Goal: Information Seeking & Learning: Learn about a topic

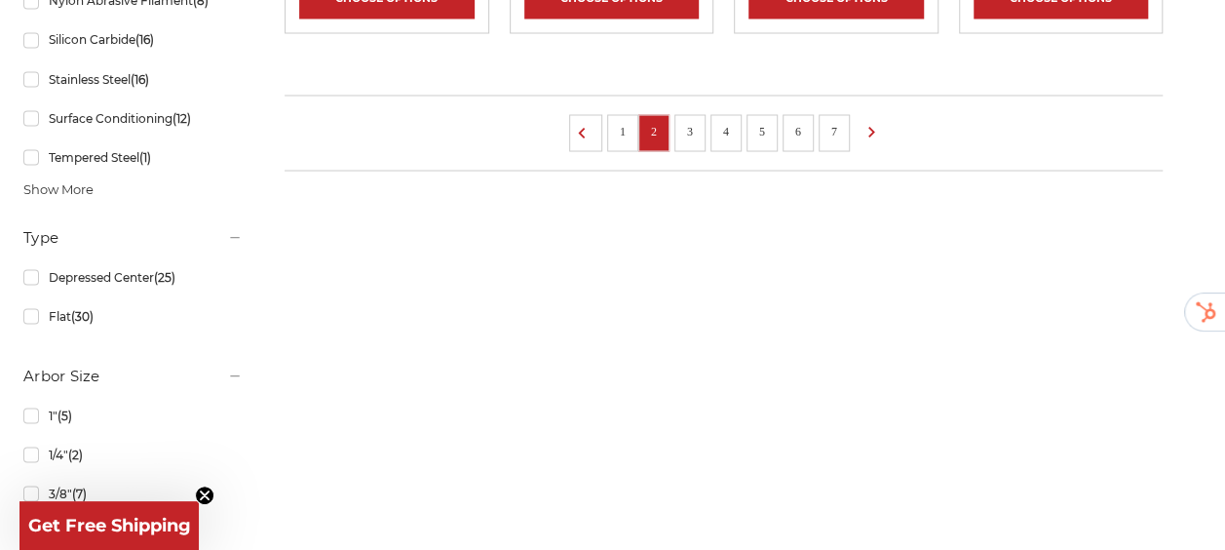
scroll to position [1776, 0]
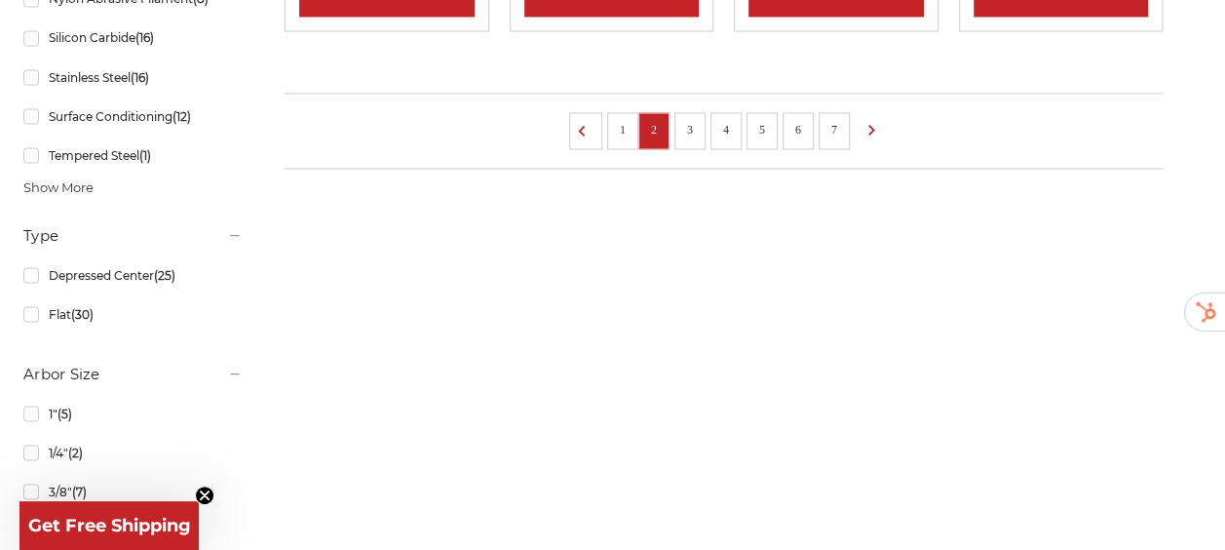
click at [632, 138] on link "1" at bounding box center [622, 128] width 19 height 21
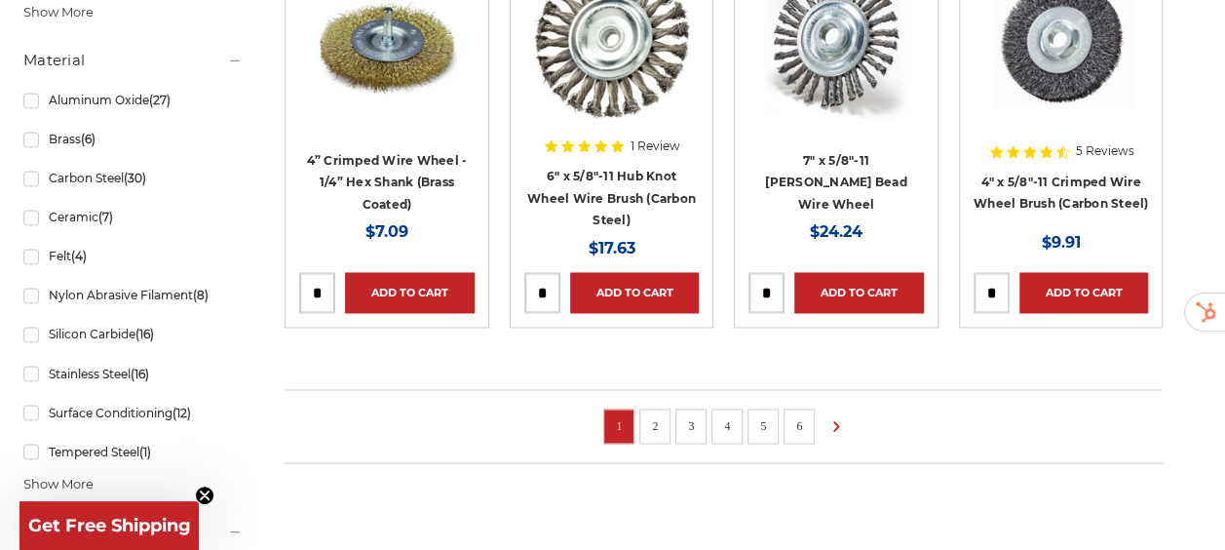
scroll to position [1503, 0]
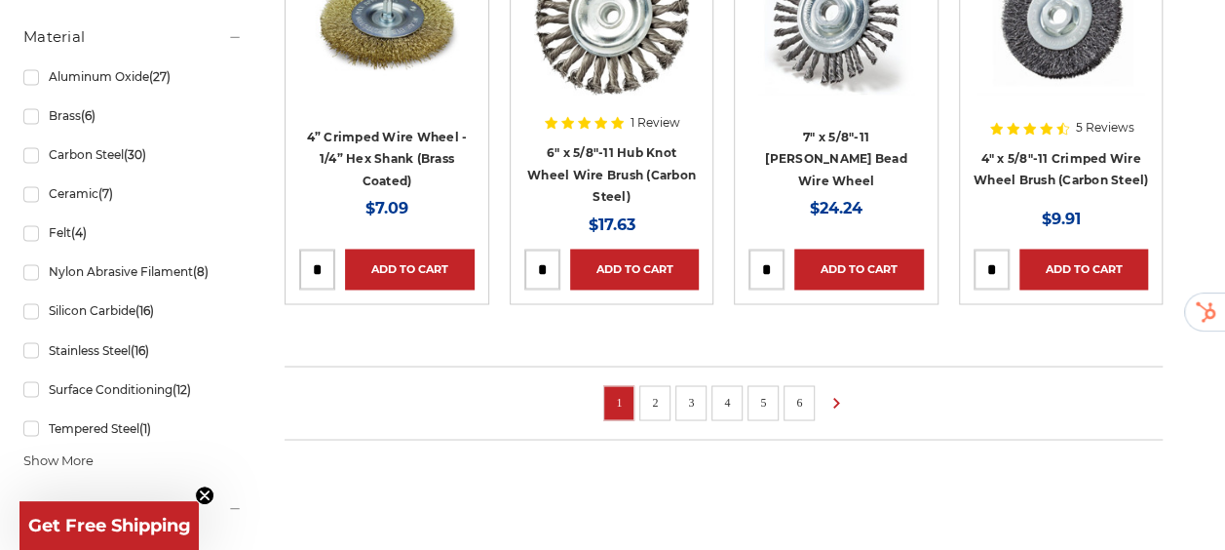
click at [664, 391] on link "2" at bounding box center [654, 401] width 19 height 21
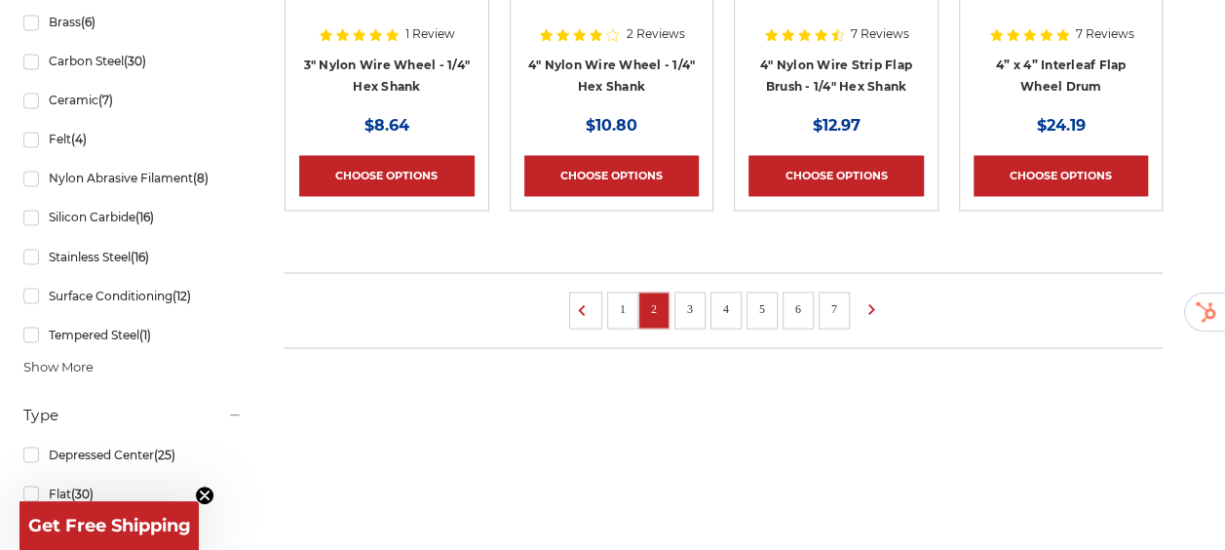
scroll to position [1594, 0]
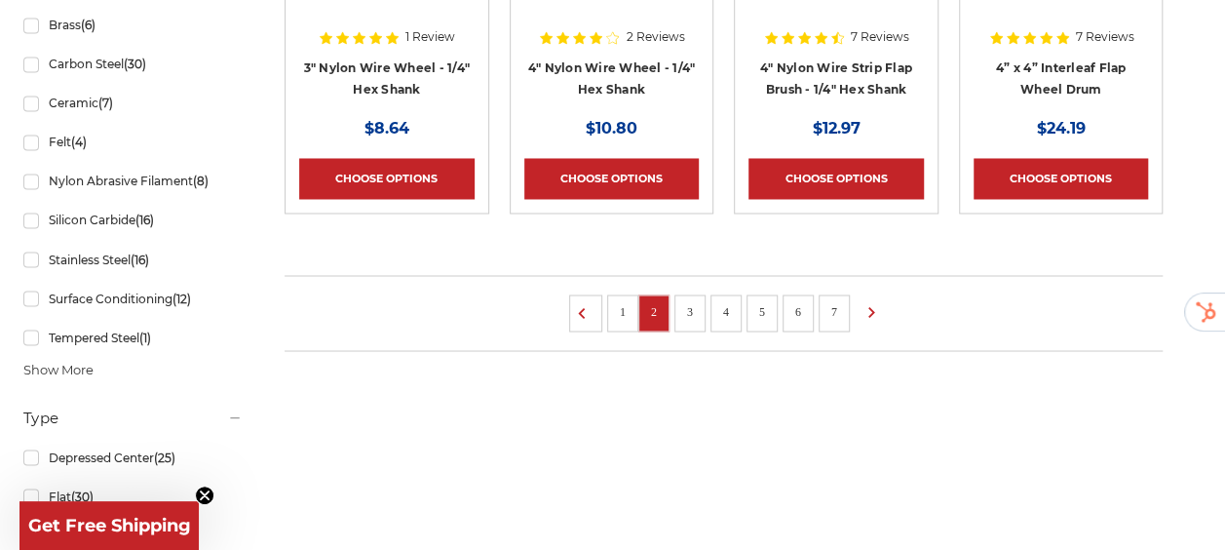
click at [700, 317] on link "3" at bounding box center [689, 310] width 19 height 21
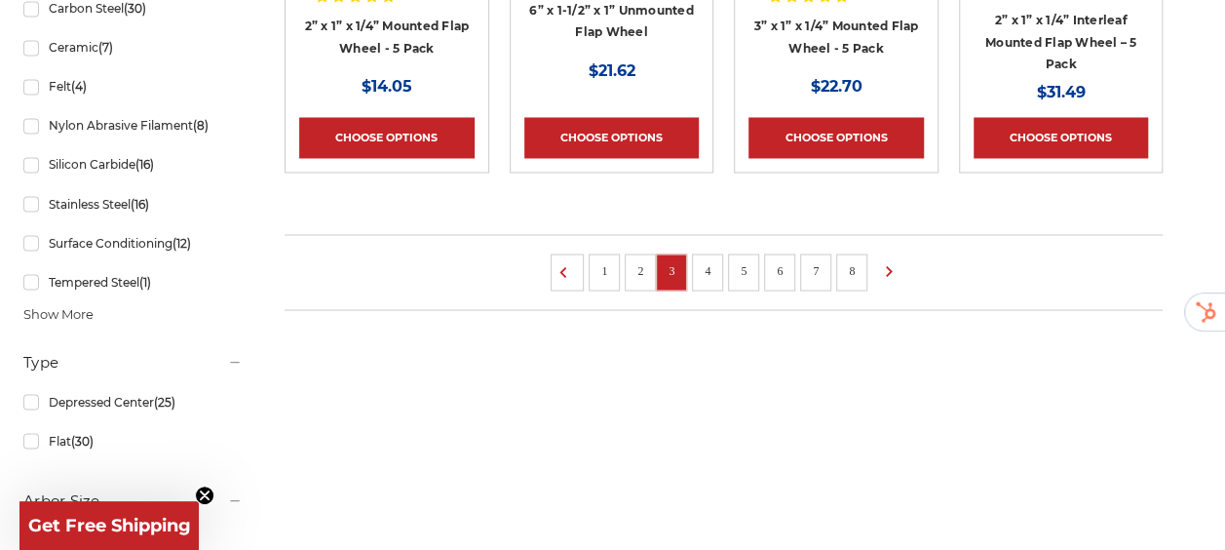
scroll to position [1656, 0]
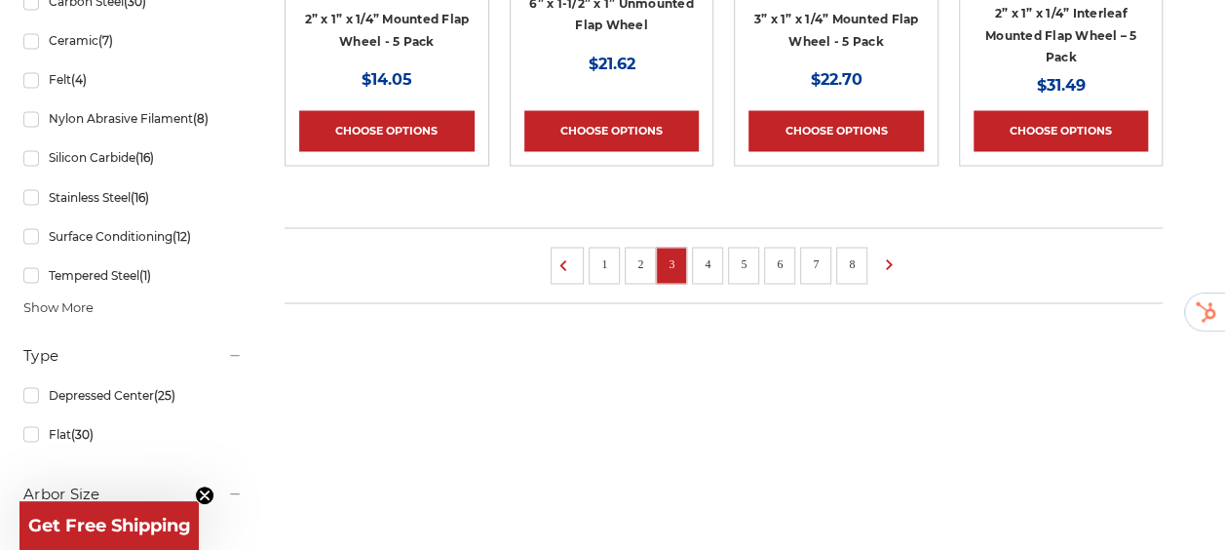
click at [620, 263] on li "1" at bounding box center [603, 265] width 31 height 37
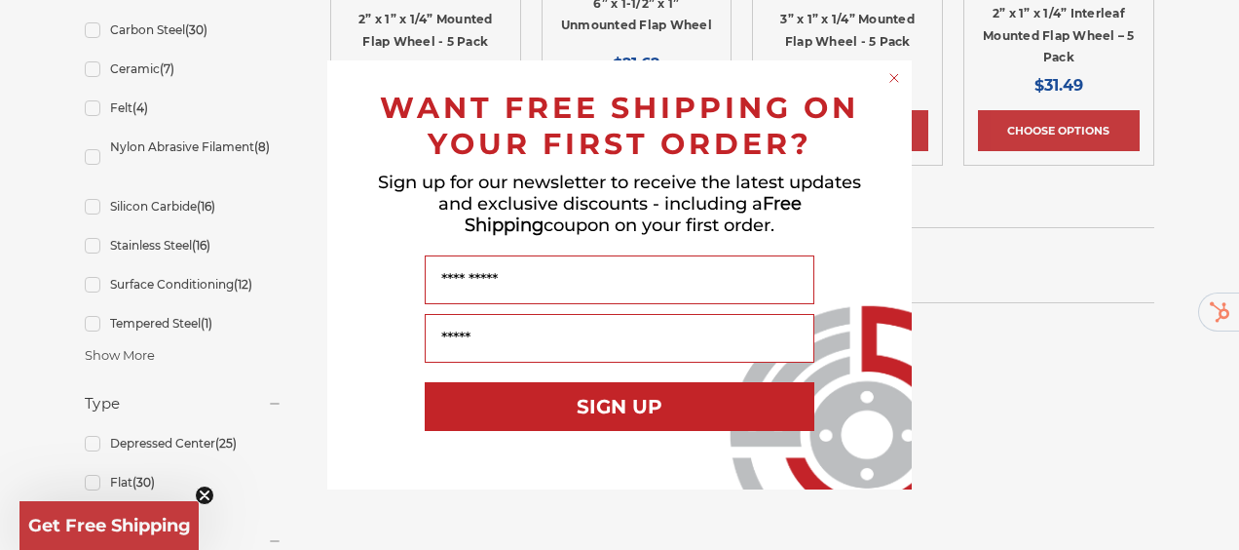
click at [896, 71] on circle "Close dialog" at bounding box center [895, 78] width 19 height 19
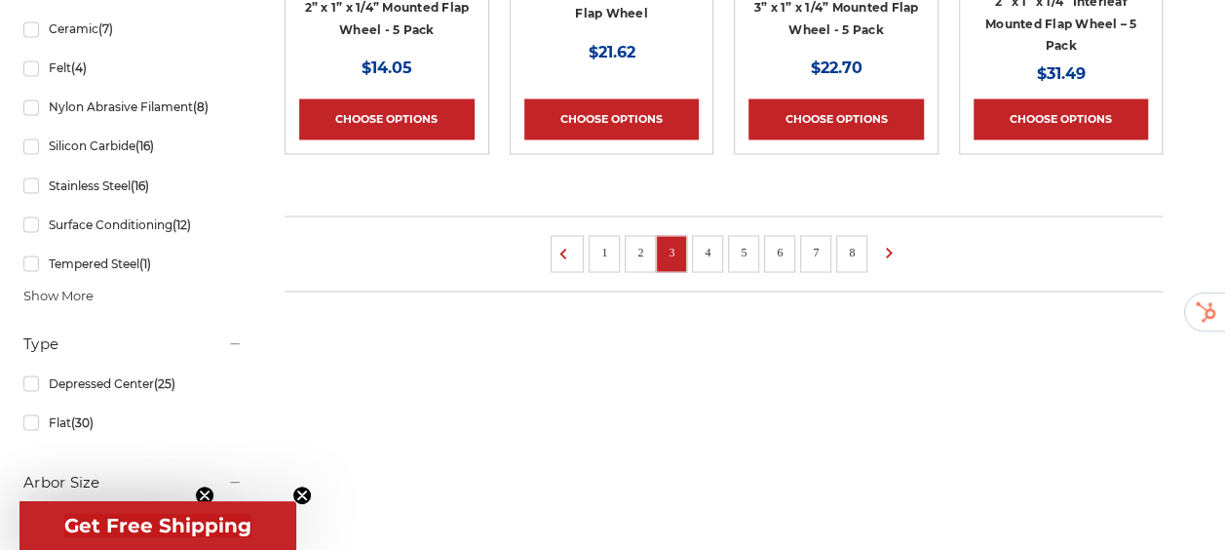
scroll to position [1665, 0]
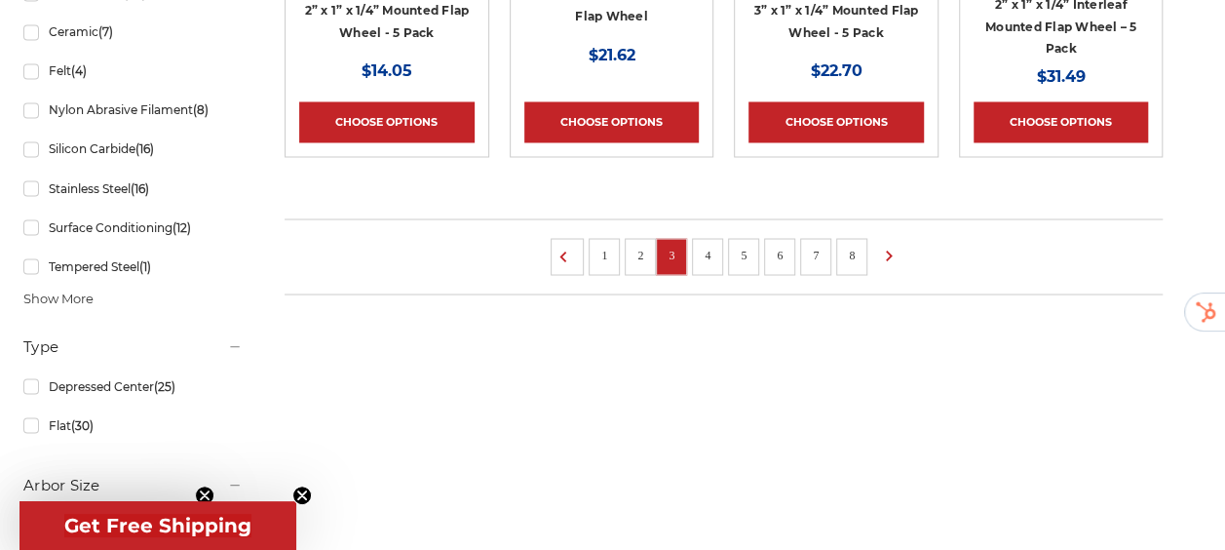
click at [650, 247] on link "2" at bounding box center [639, 254] width 19 height 21
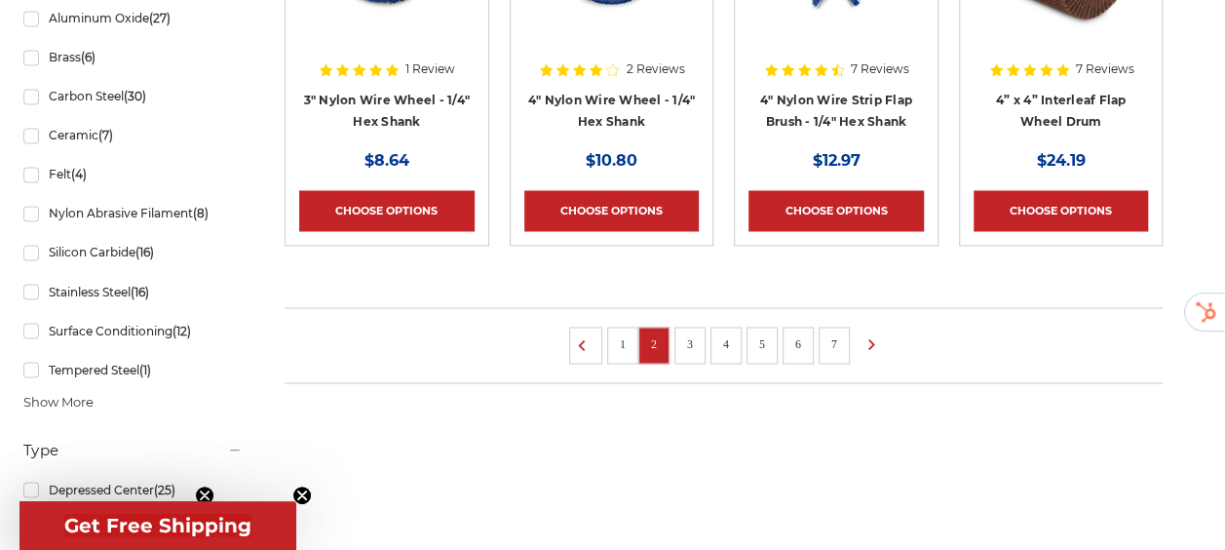
scroll to position [1565, 0]
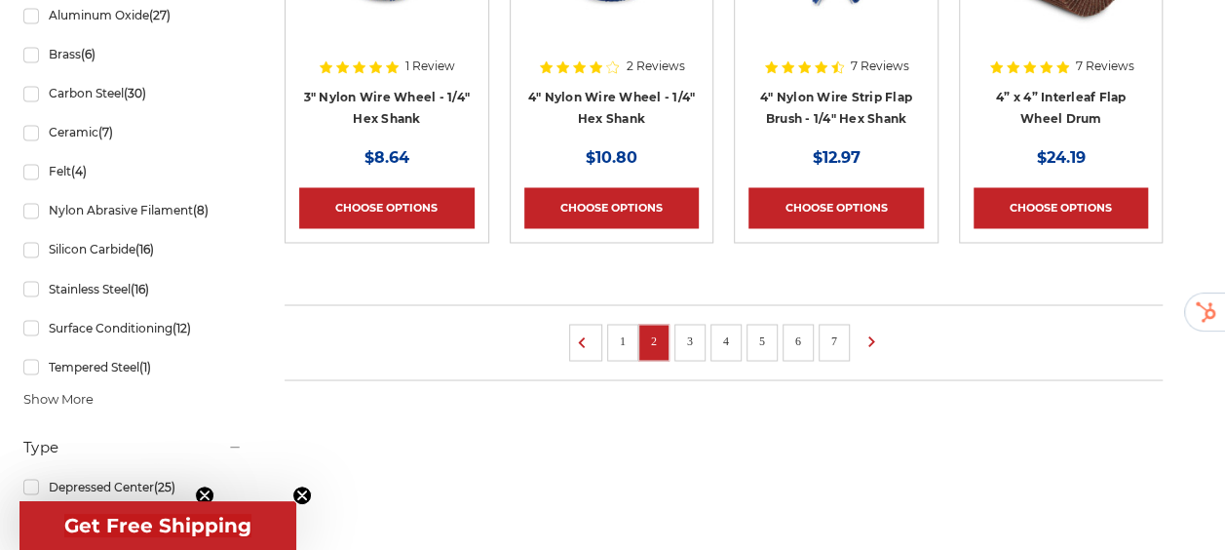
click at [626, 351] on link "1" at bounding box center [622, 339] width 19 height 21
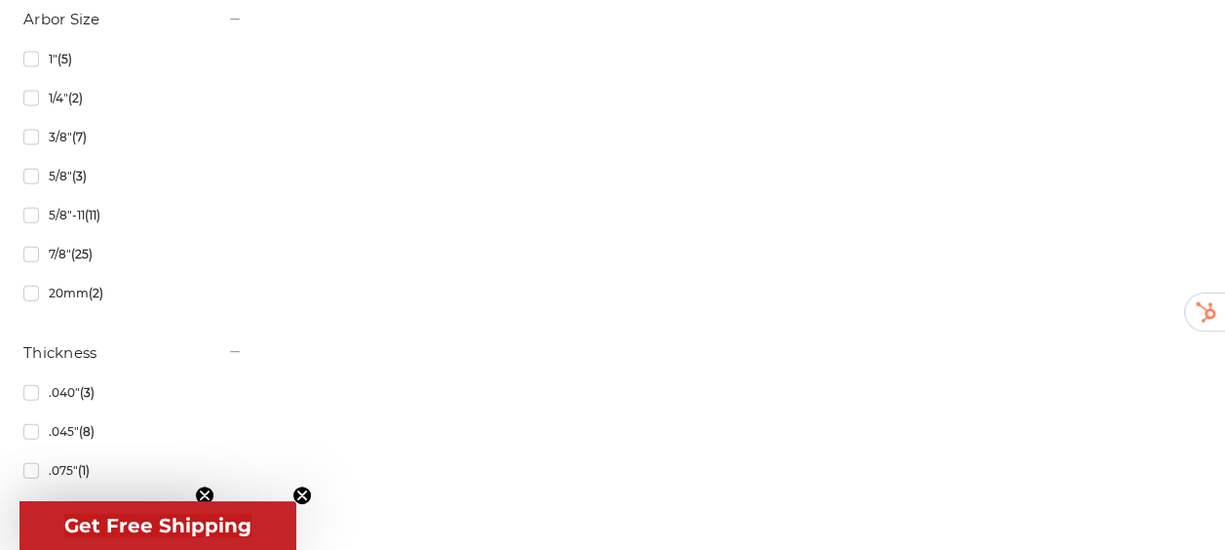
scroll to position [2131, 0]
click at [96, 270] on link "7/8" (25)" at bounding box center [132, 253] width 219 height 34
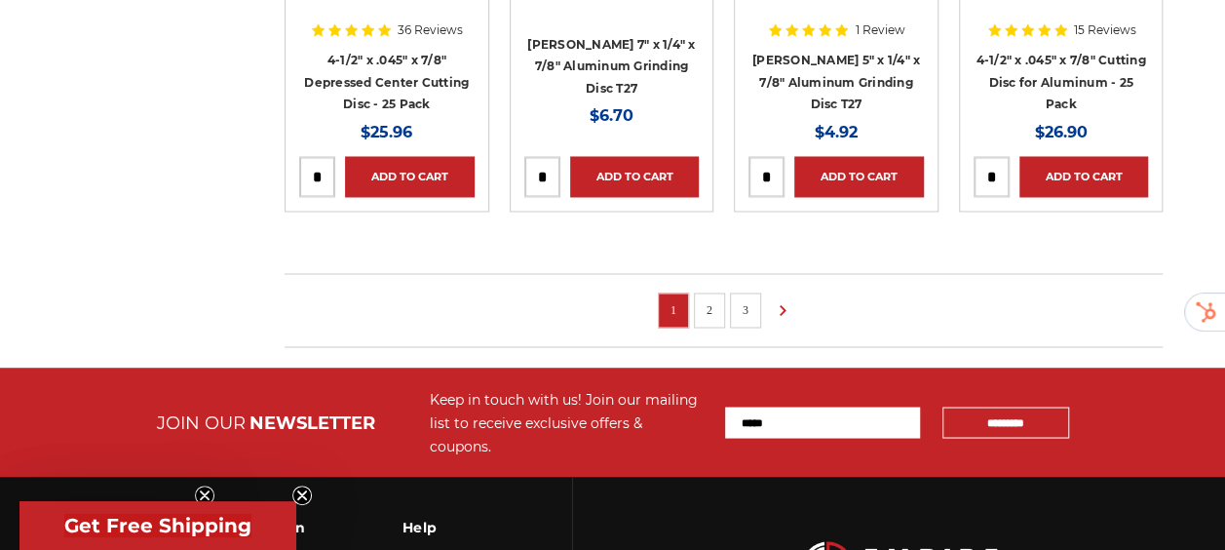
scroll to position [1598, 0]
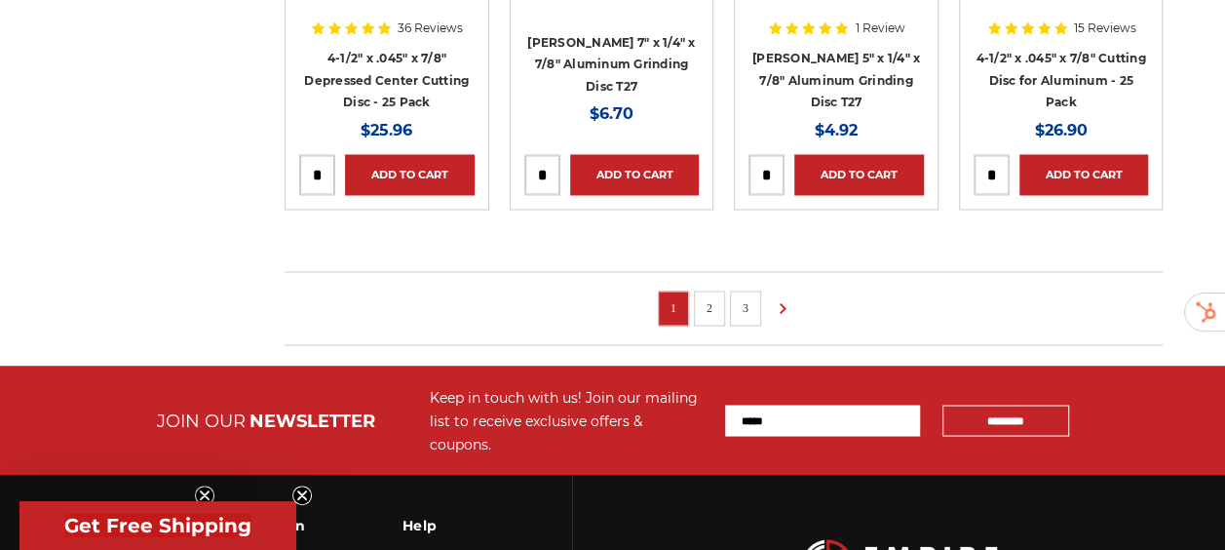
click at [719, 296] on link "2" at bounding box center [709, 306] width 19 height 21
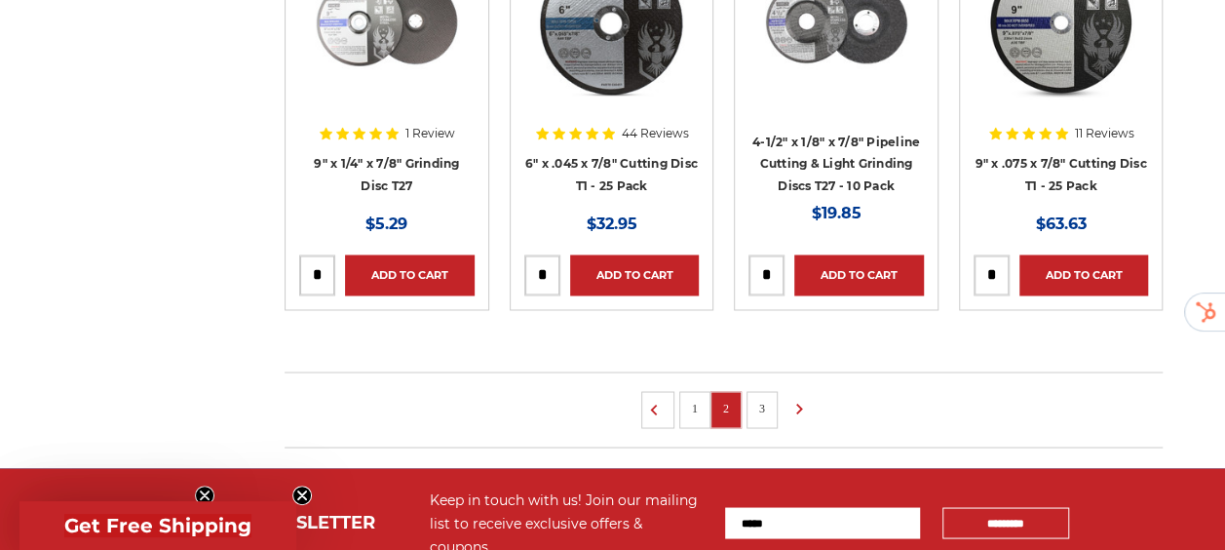
scroll to position [1551, 0]
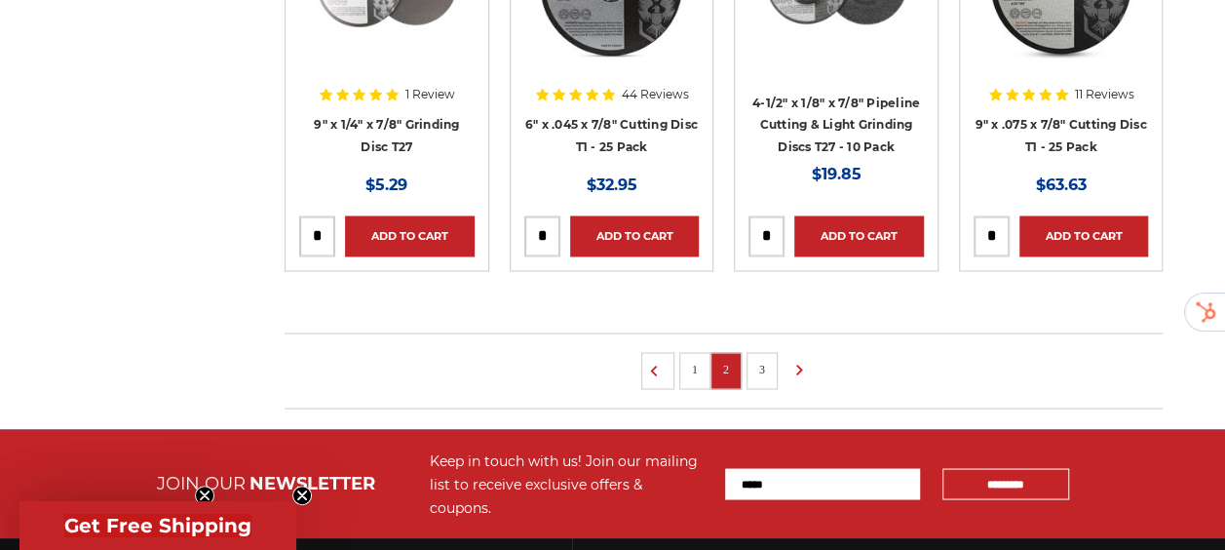
click at [772, 364] on link "3" at bounding box center [761, 368] width 19 height 21
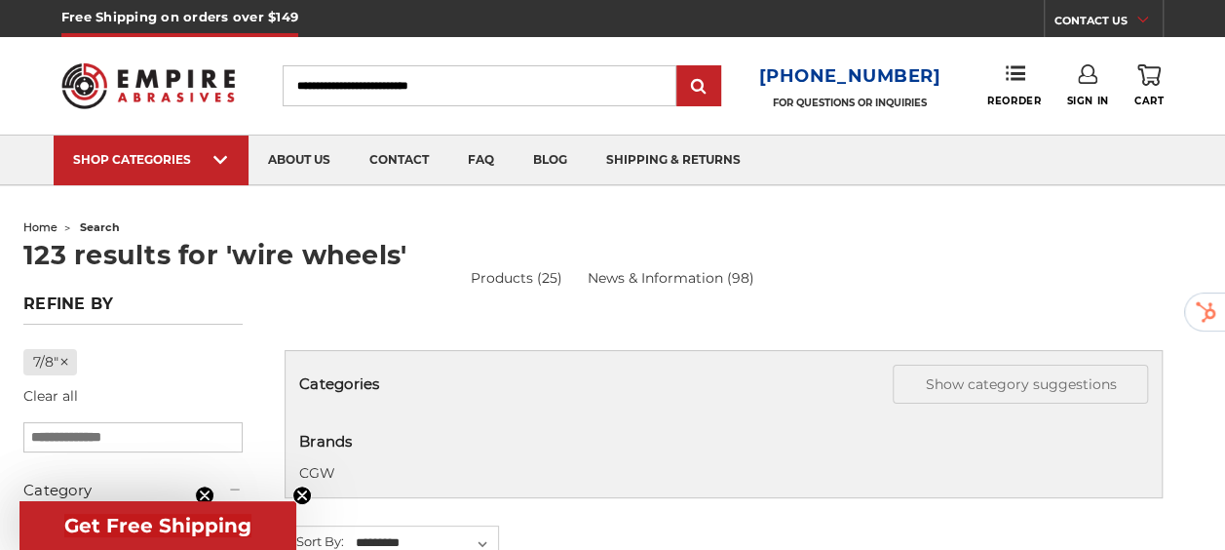
click at [401, 95] on input "Search" at bounding box center [480, 85] width 394 height 41
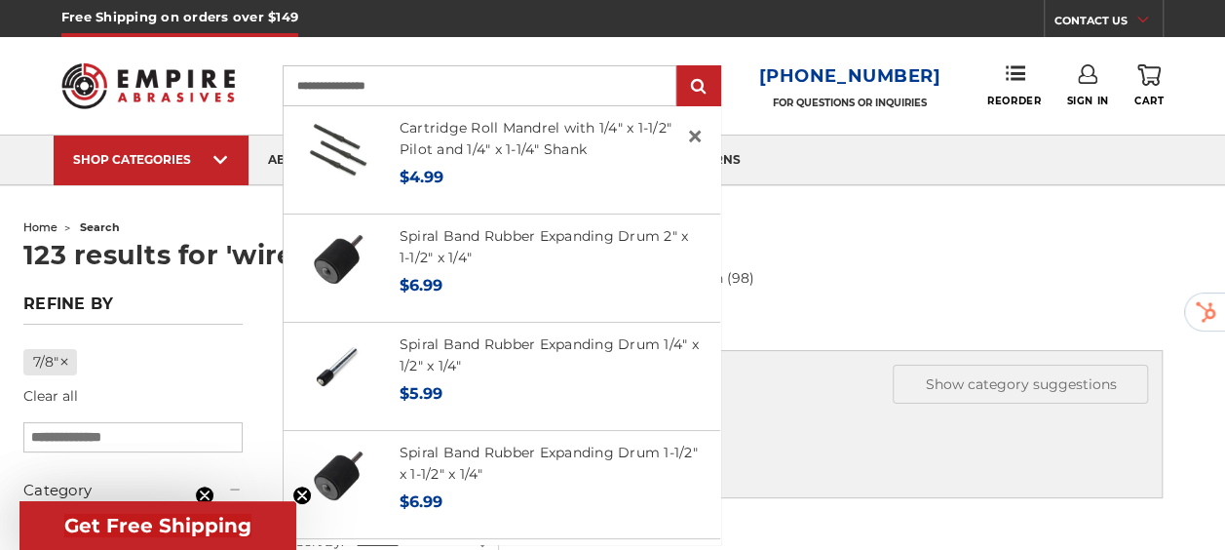
type input "**********"
click at [679, 67] on input "submit" at bounding box center [698, 86] width 39 height 39
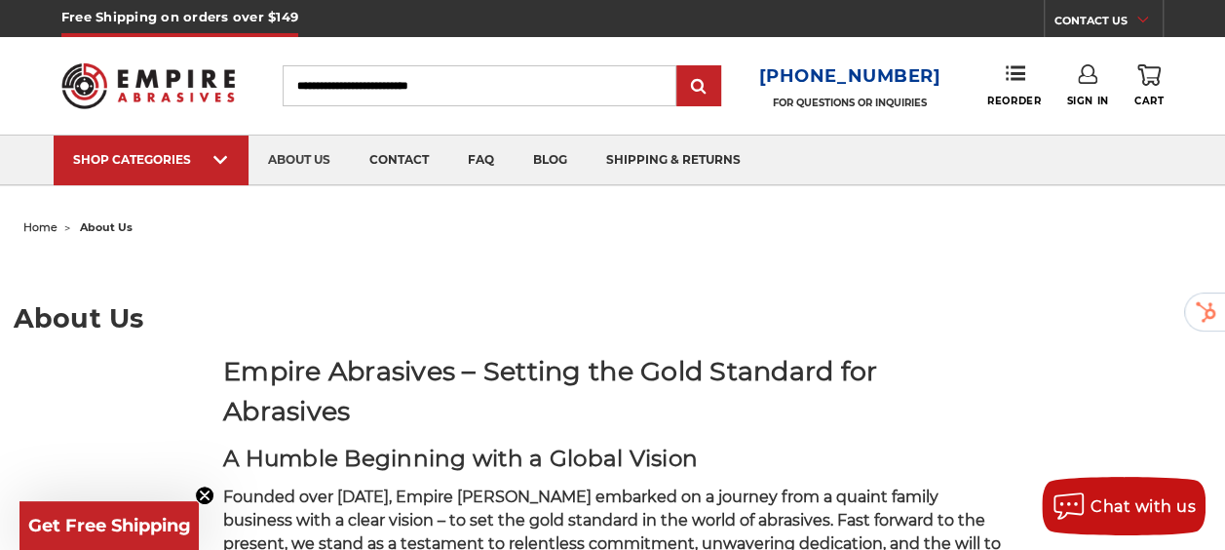
click at [464, 92] on input "Search" at bounding box center [480, 85] width 394 height 41
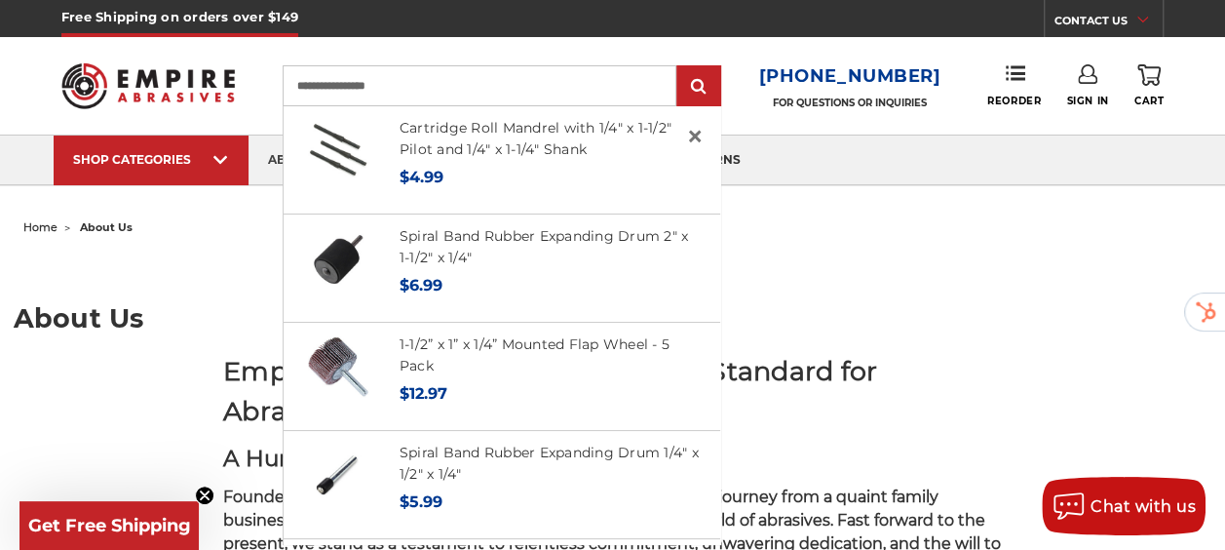
type input "**********"
click at [679, 67] on input "submit" at bounding box center [698, 86] width 39 height 39
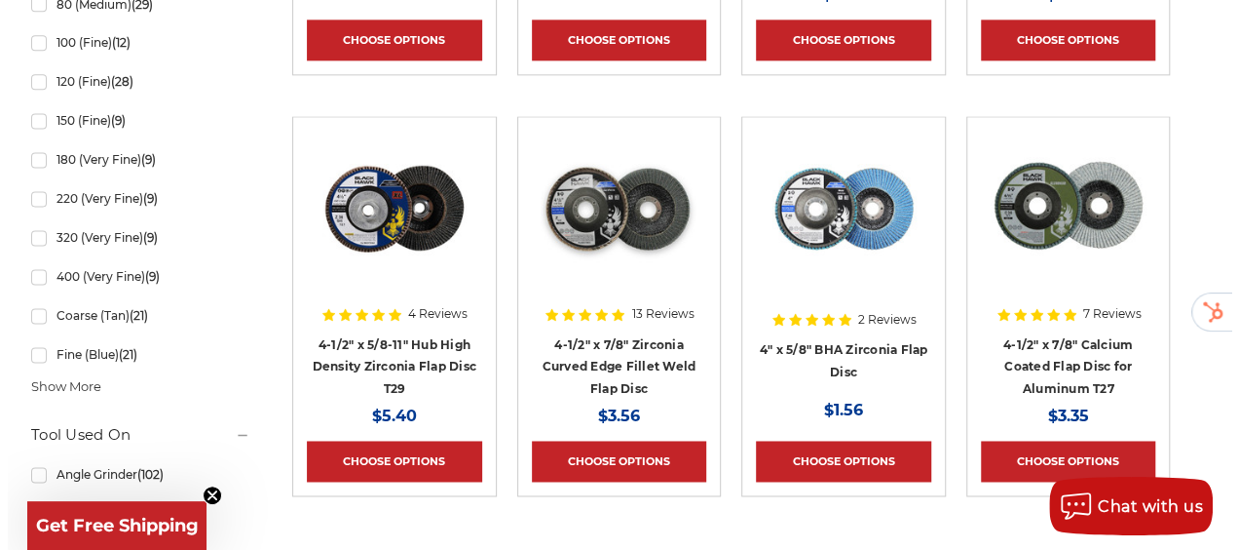
scroll to position [1251, 0]
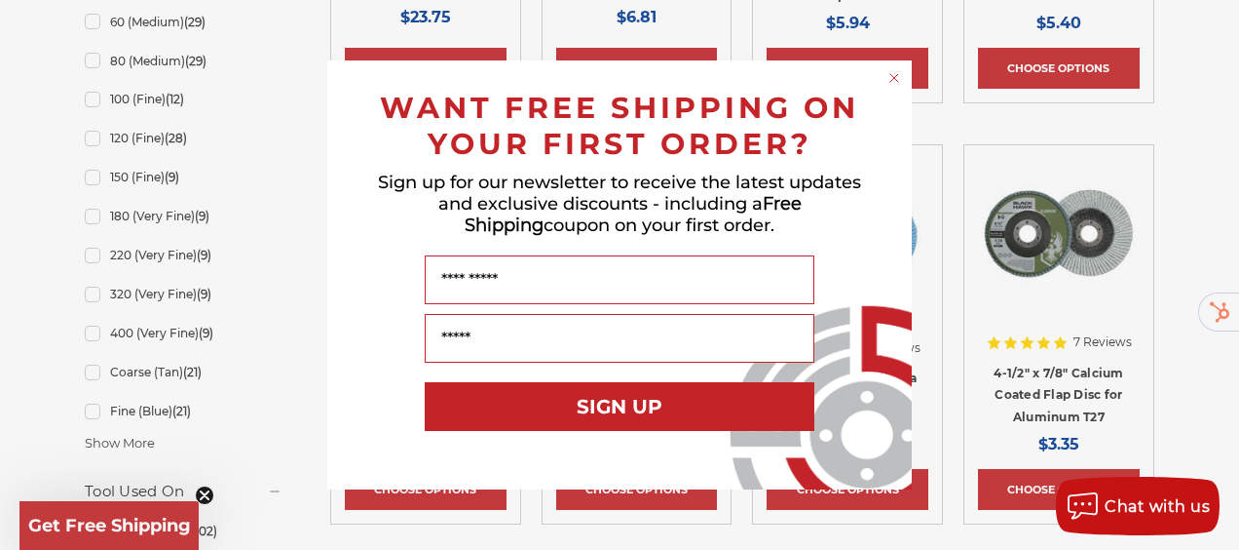
click at [894, 82] on circle "Close dialog" at bounding box center [895, 78] width 19 height 19
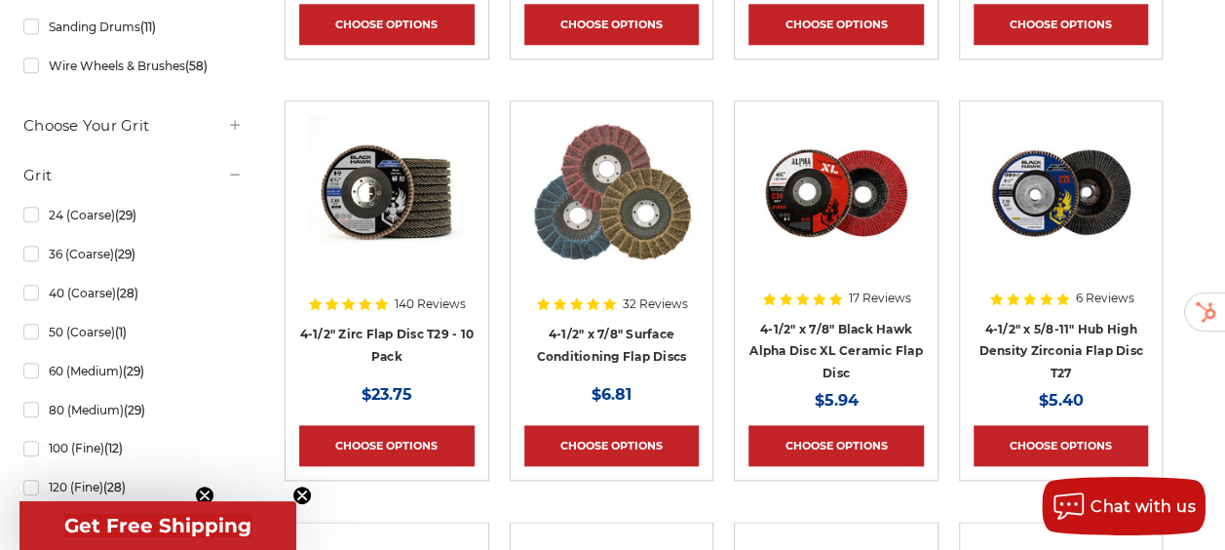
scroll to position [877, 0]
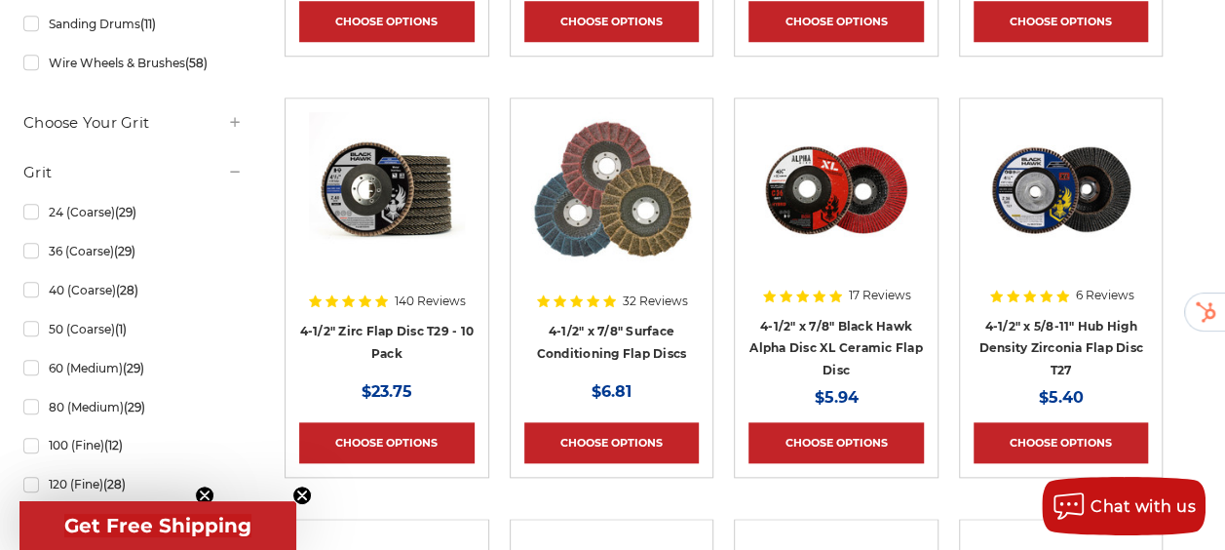
click at [427, 205] on img at bounding box center [387, 190] width 156 height 156
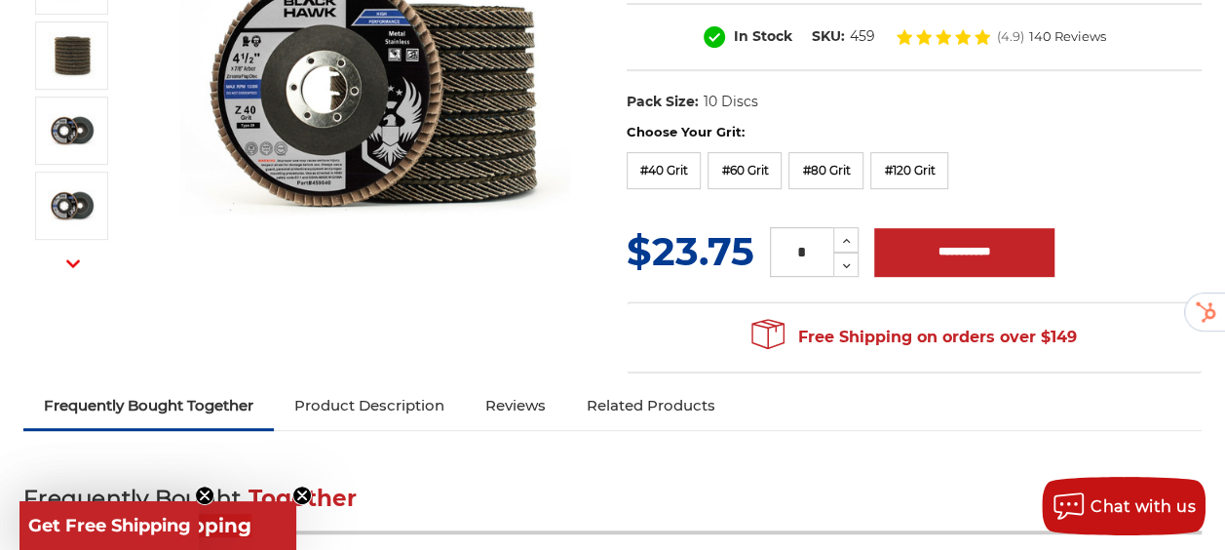
scroll to position [353, 0]
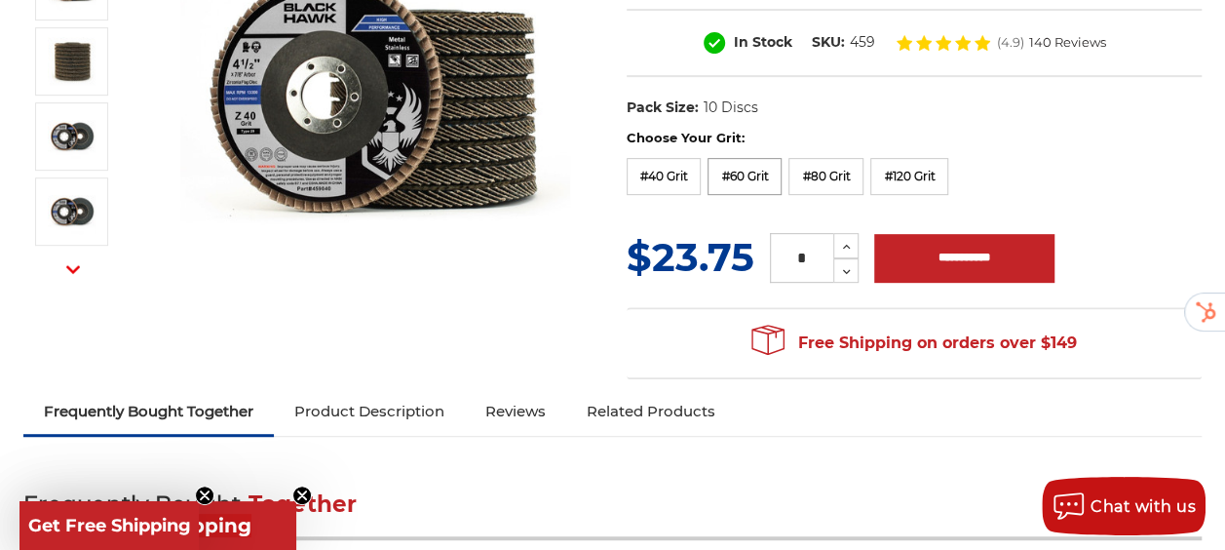
click at [746, 164] on label "#60 Grit" at bounding box center [744, 176] width 74 height 37
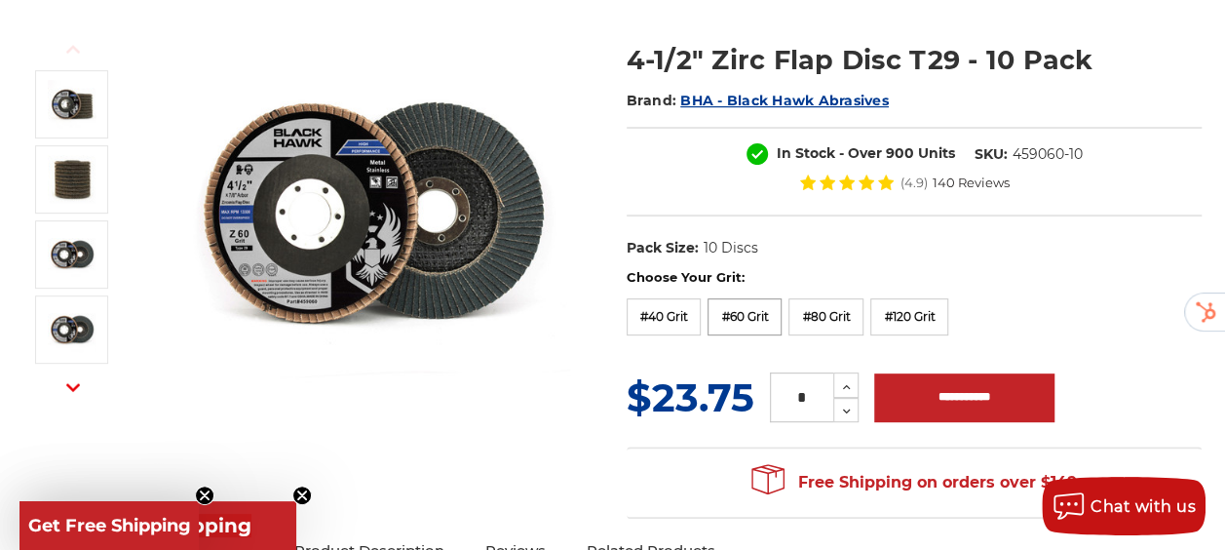
scroll to position [234, 0]
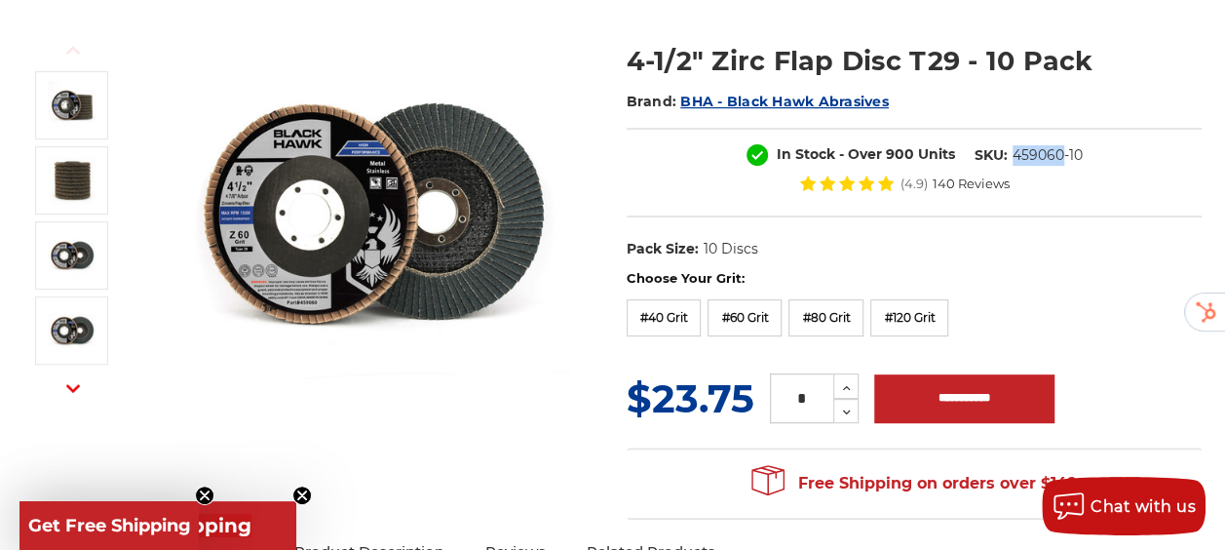
drag, startPoint x: 877, startPoint y: 174, endPoint x: 821, endPoint y: 181, distance: 56.0
click at [965, 166] on dl "SKU: 459060-10" at bounding box center [1029, 155] width 128 height 20
copy dd "459060"
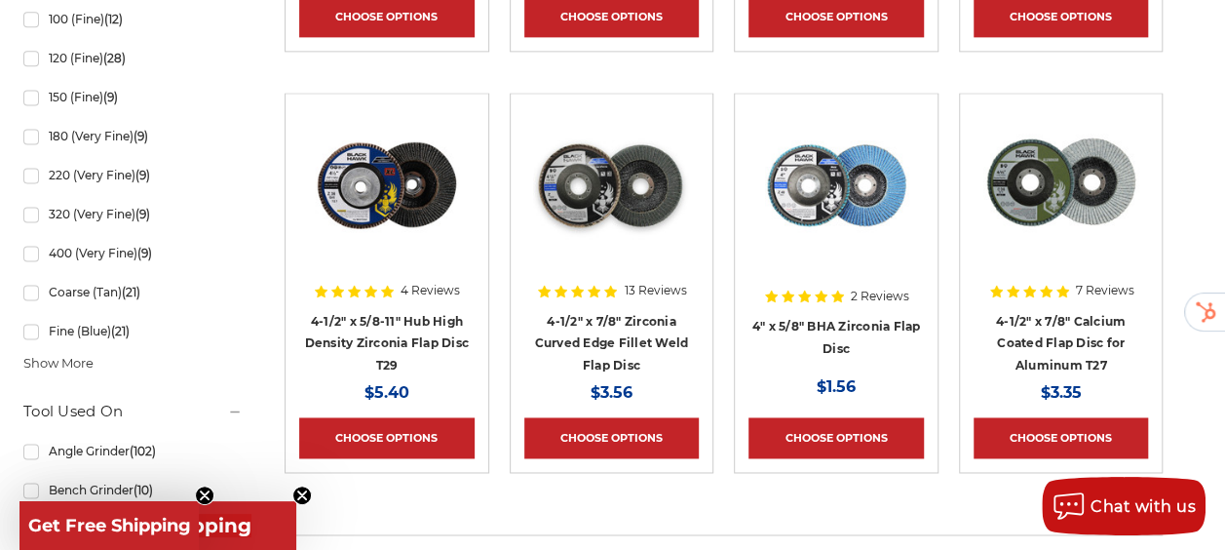
scroll to position [1304, 0]
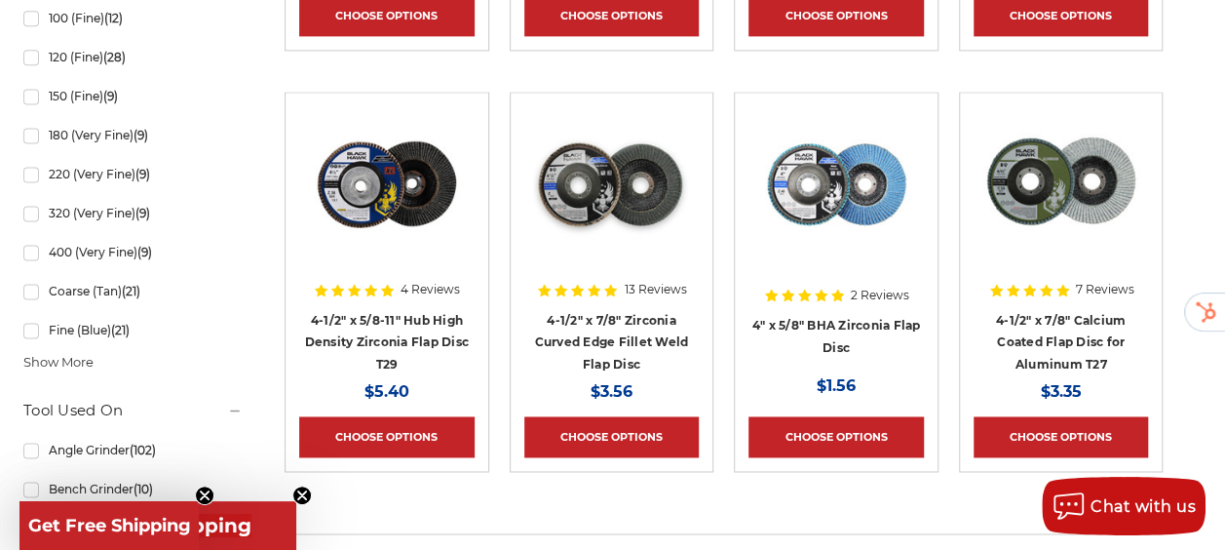
click at [618, 191] on img at bounding box center [611, 184] width 156 height 156
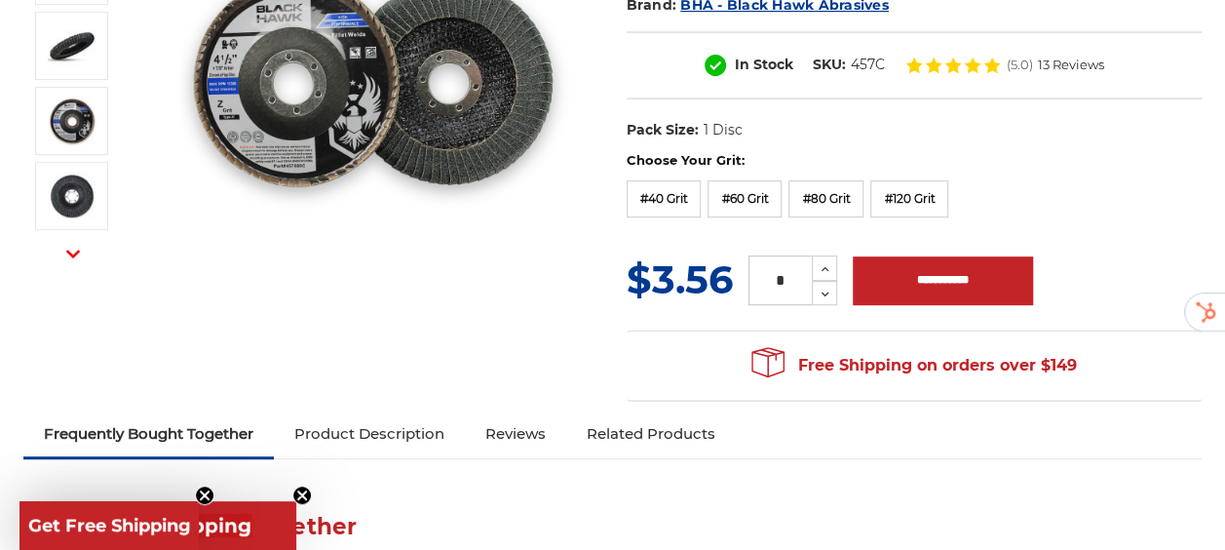
scroll to position [366, 0]
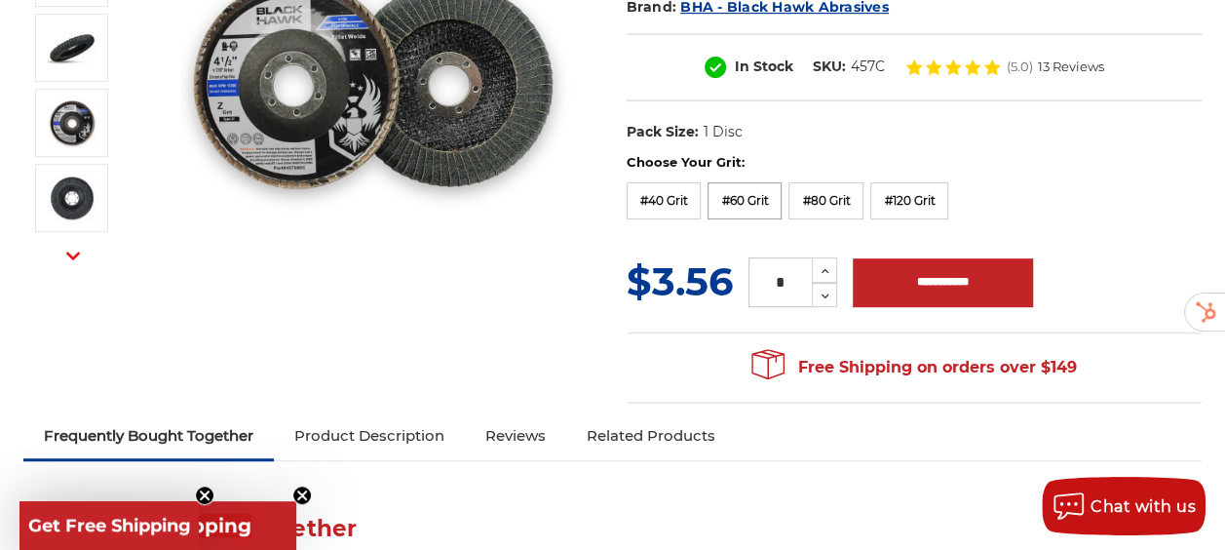
click at [746, 196] on label "#60 Grit" at bounding box center [744, 200] width 74 height 37
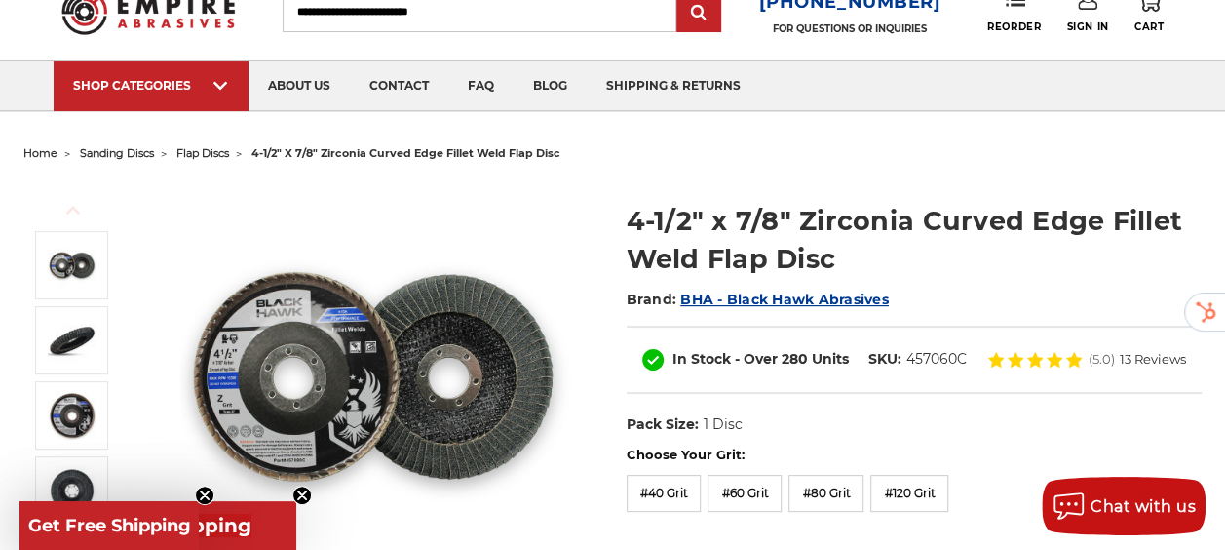
scroll to position [0, 0]
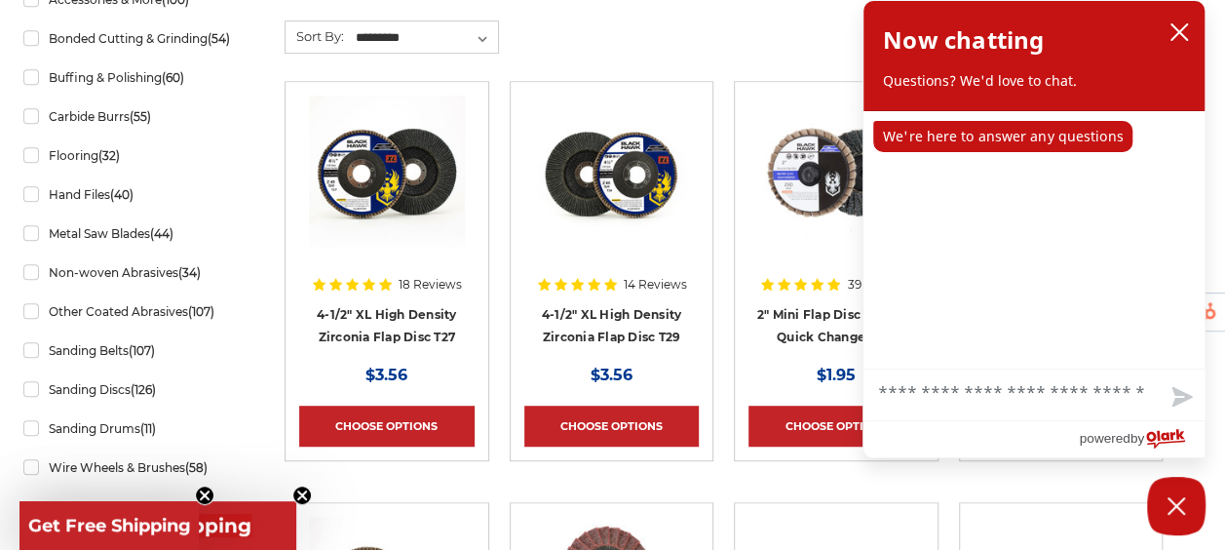
scroll to position [479, 0]
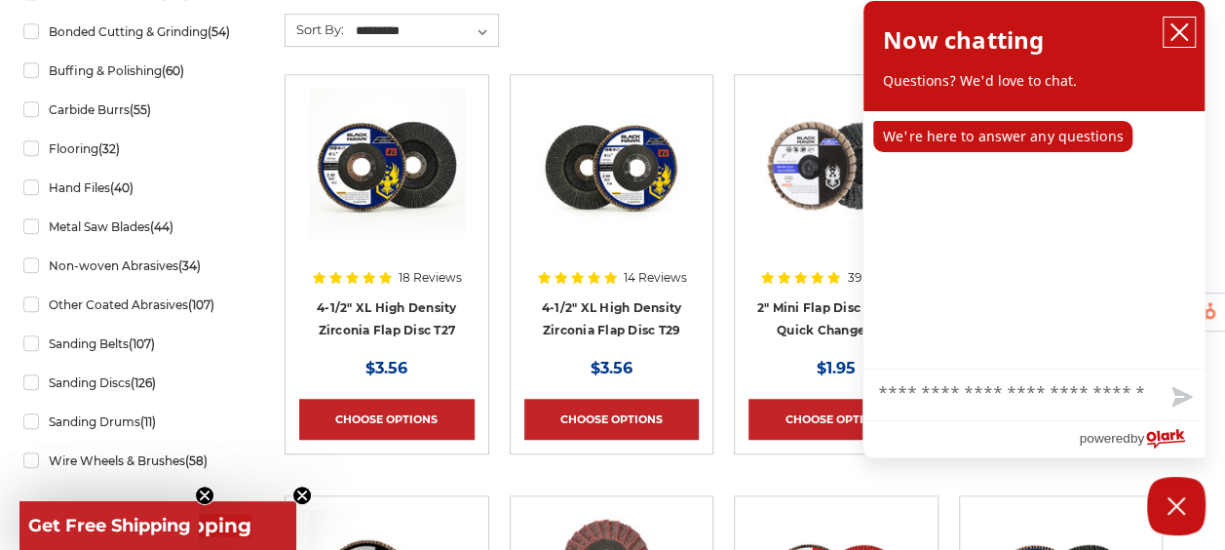
click at [1177, 27] on icon "close chatbox" at bounding box center [1178, 31] width 19 height 19
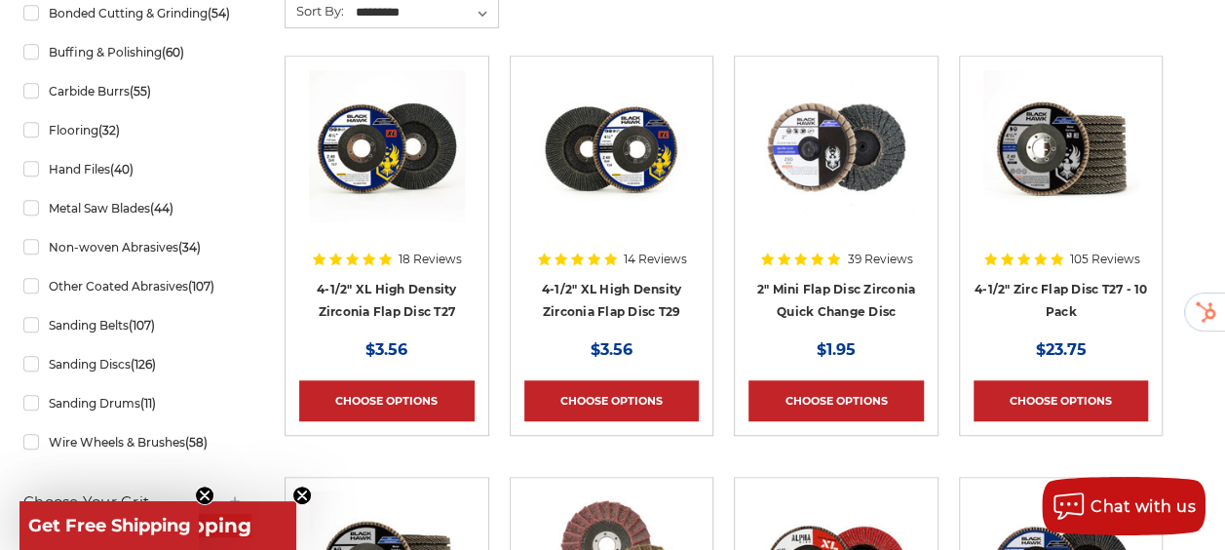
scroll to position [499, 0]
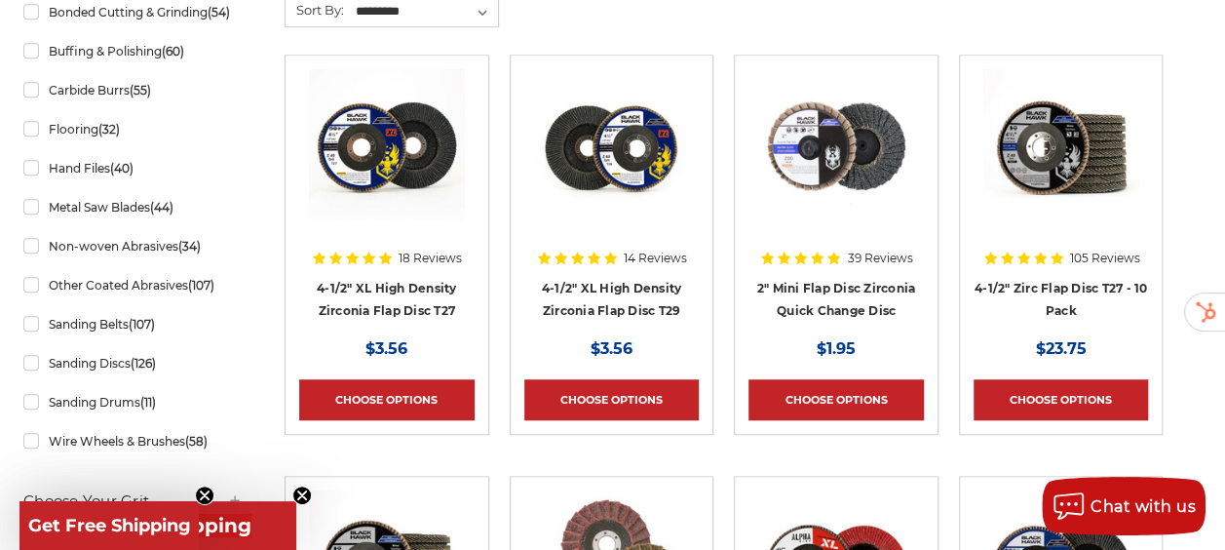
click at [1074, 176] on img at bounding box center [1061, 147] width 156 height 156
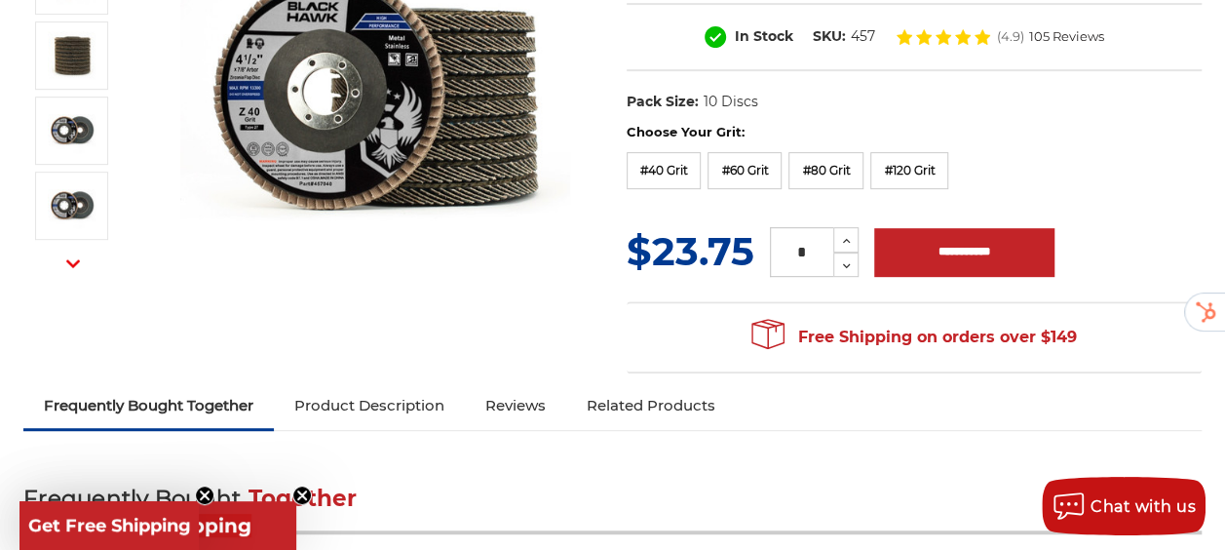
scroll to position [372, 0]
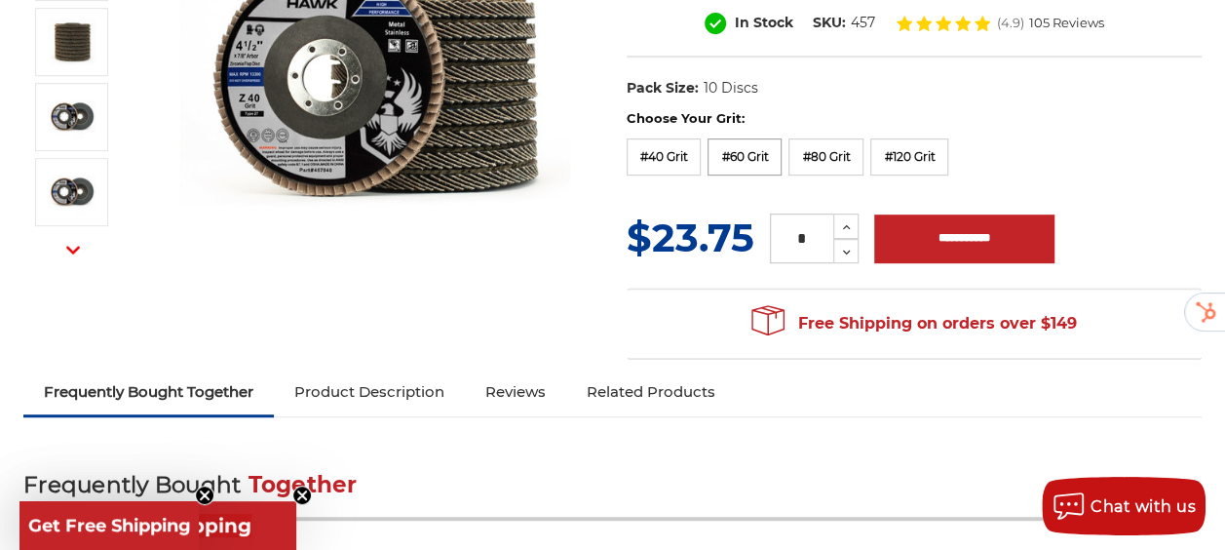
click at [746, 148] on label "#60 Grit" at bounding box center [744, 156] width 74 height 37
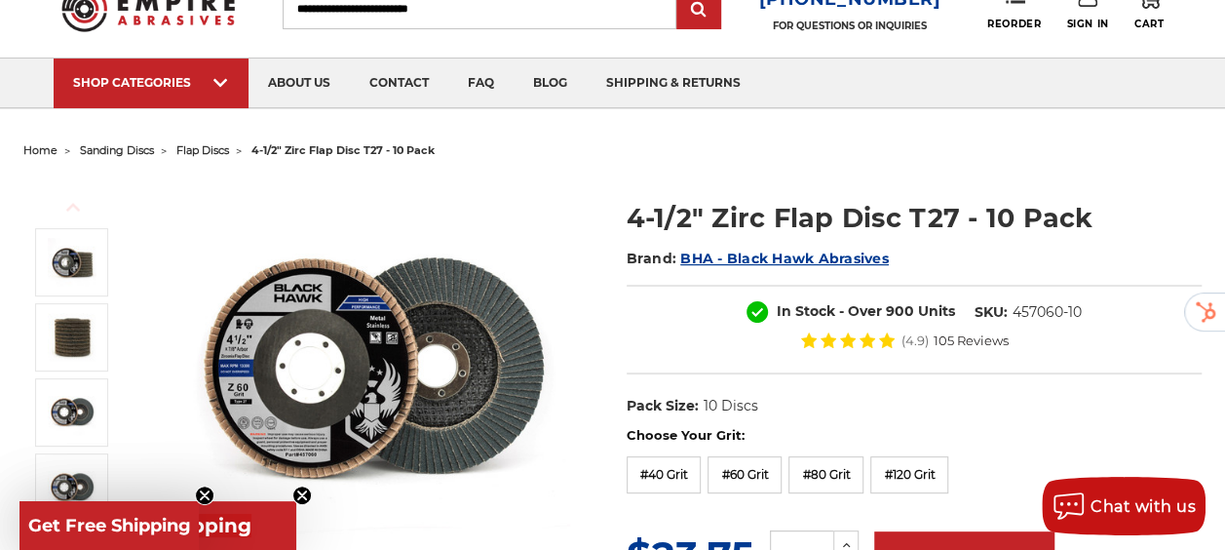
scroll to position [0, 0]
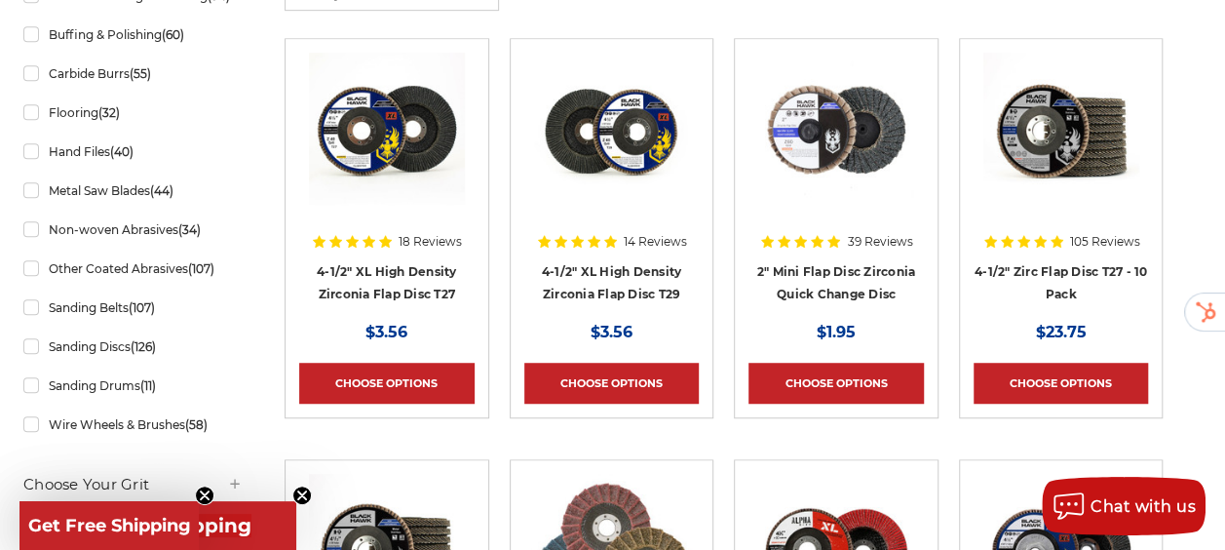
scroll to position [513, 0]
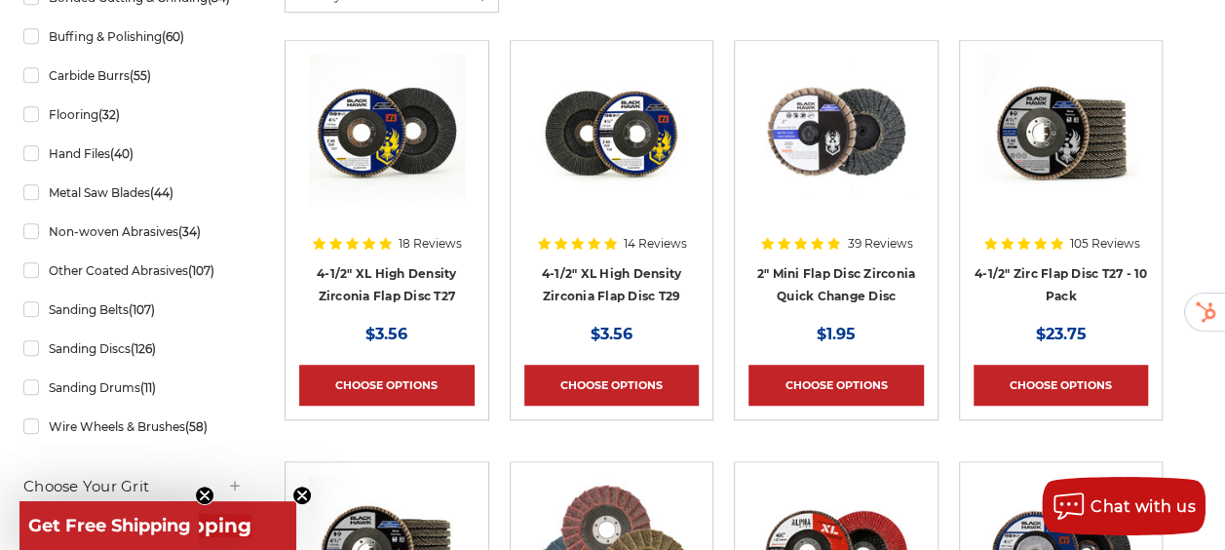
click at [1080, 173] on img at bounding box center [1061, 133] width 156 height 156
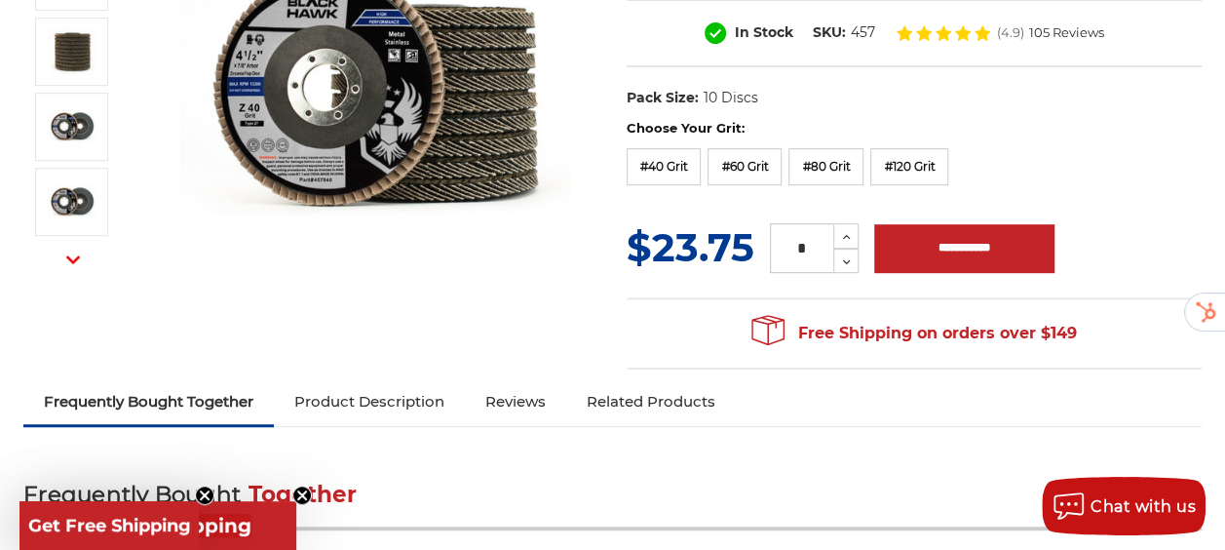
scroll to position [366, 0]
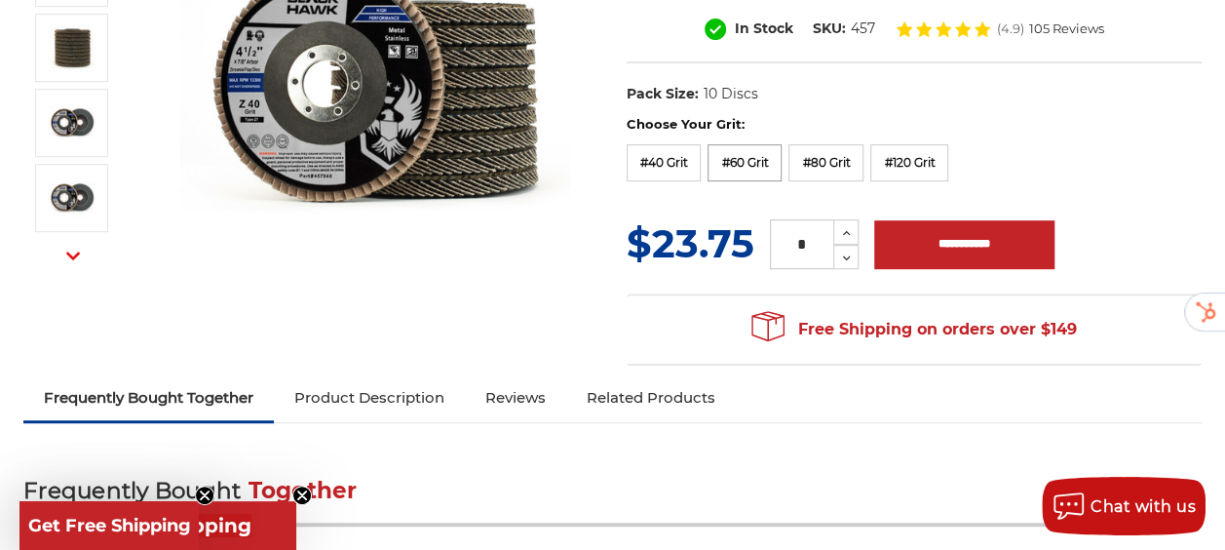
click at [766, 160] on label "#60 Grit" at bounding box center [744, 162] width 74 height 37
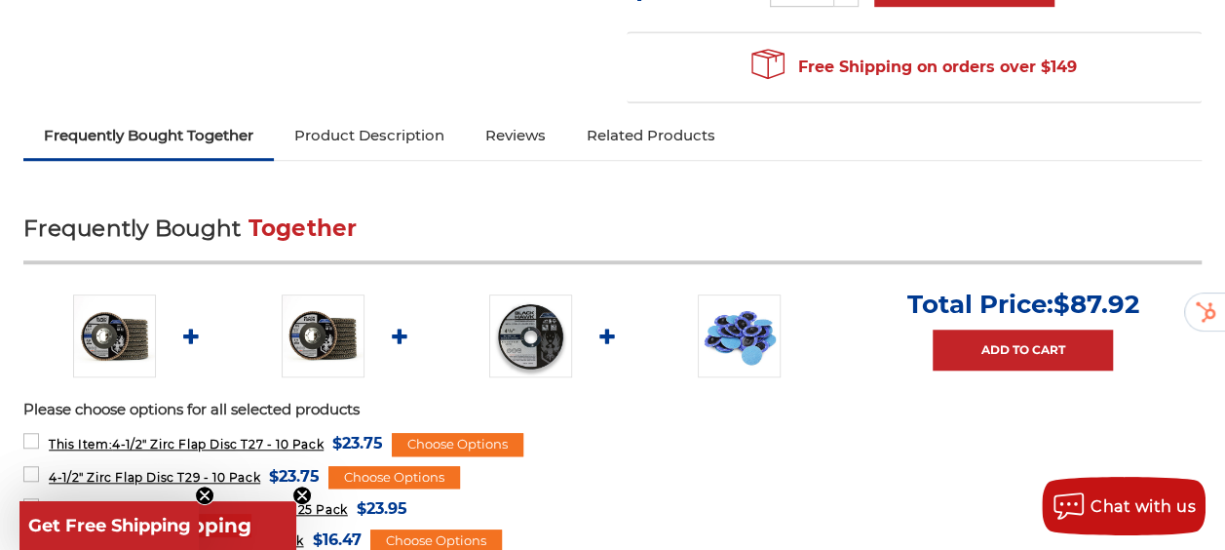
scroll to position [0, 0]
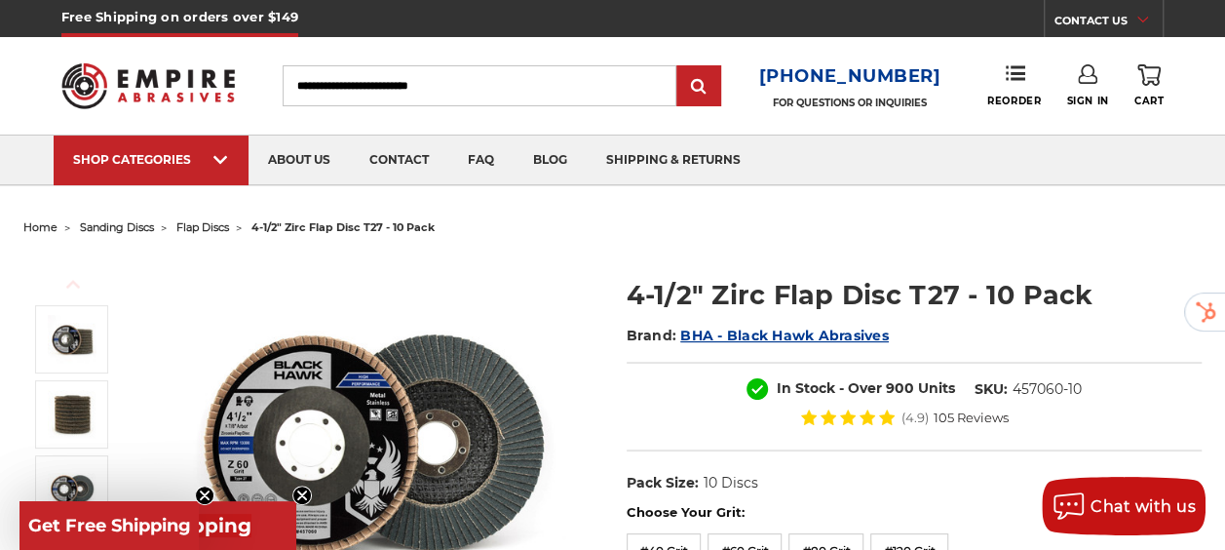
click at [465, 74] on input "Search" at bounding box center [480, 85] width 394 height 41
type input "****"
click at [679, 67] on input "submit" at bounding box center [698, 86] width 39 height 39
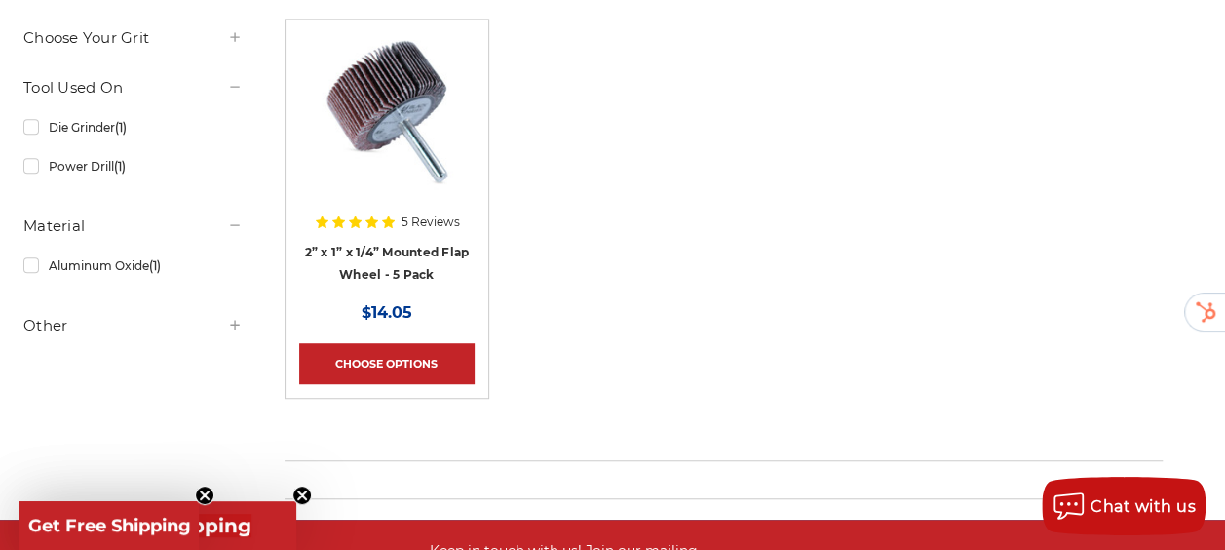
scroll to position [496, 0]
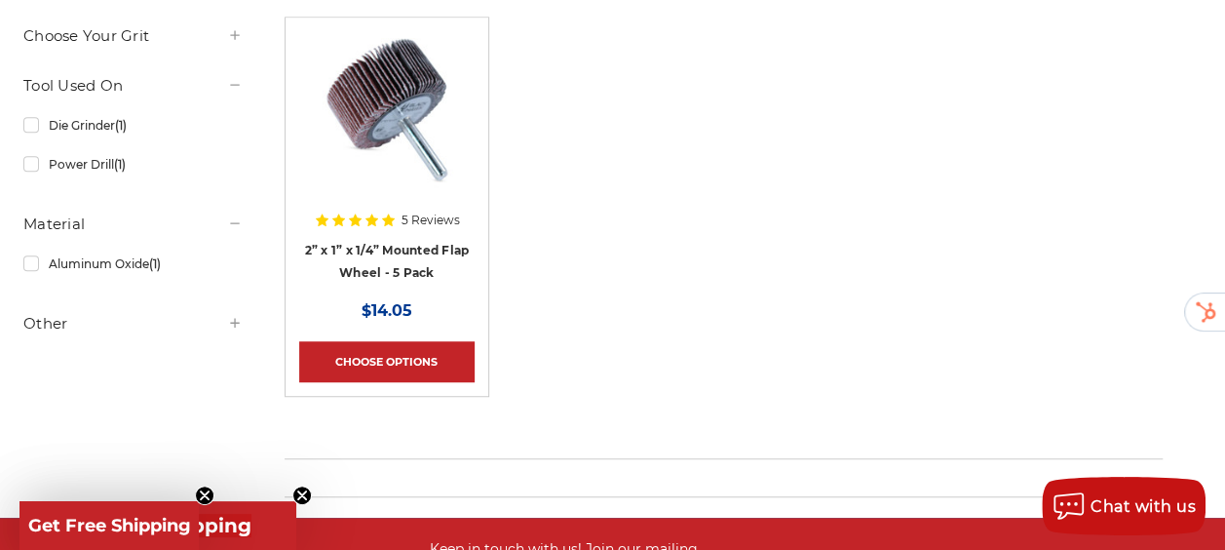
click at [448, 175] on img at bounding box center [387, 109] width 156 height 156
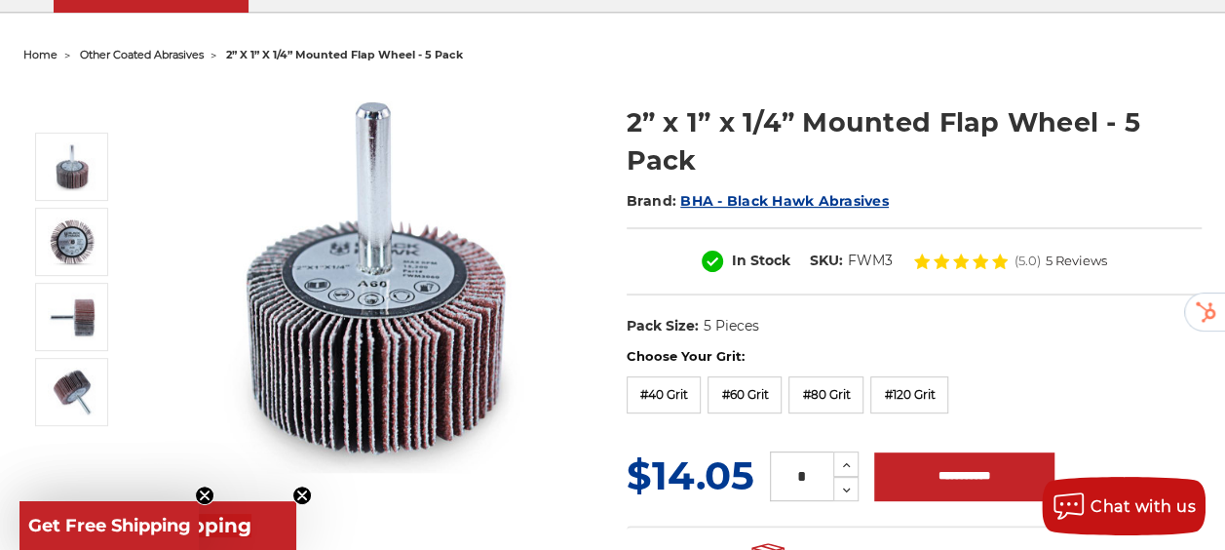
scroll to position [173, 0]
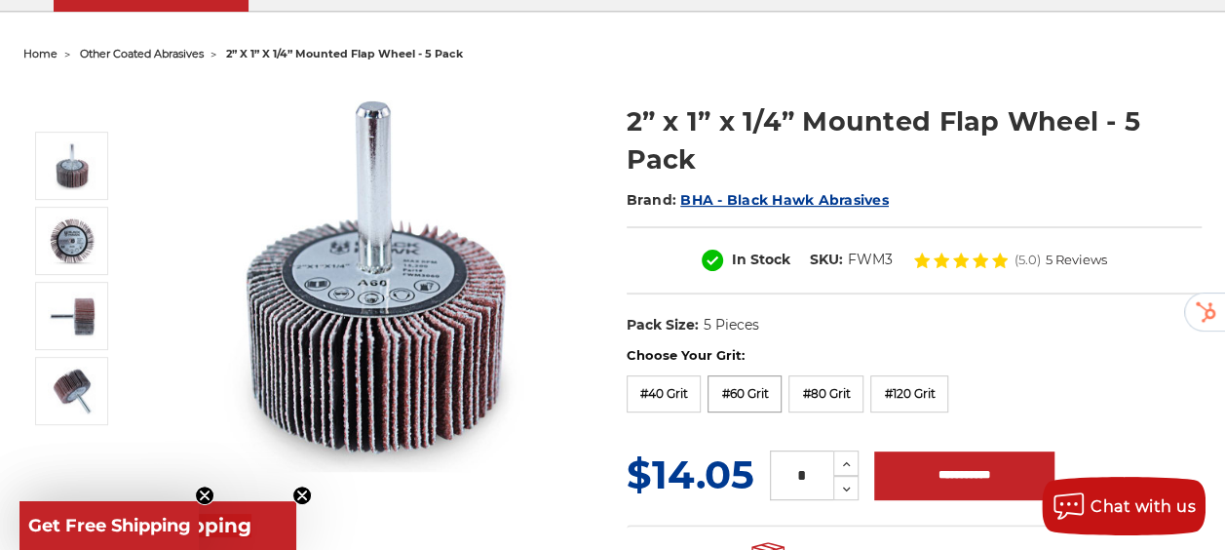
click at [755, 383] on label "#60 Grit" at bounding box center [744, 393] width 74 height 37
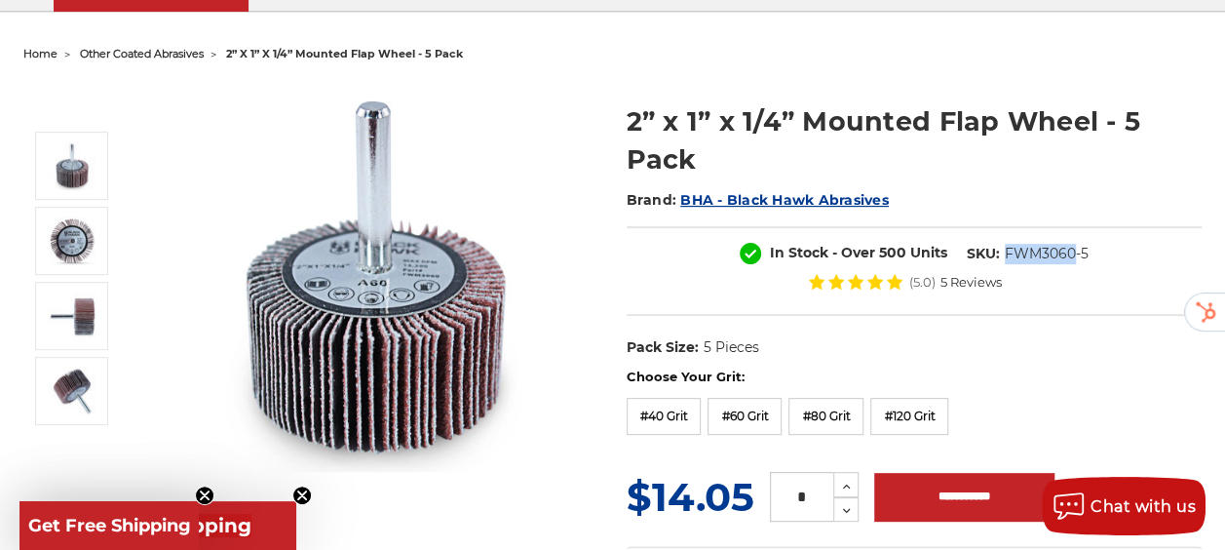
drag, startPoint x: 893, startPoint y: 274, endPoint x: 828, endPoint y: 274, distance: 65.3
click at [1005, 264] on dd "FWM3060-5" at bounding box center [1047, 254] width 84 height 20
copy dd "FWM3060"
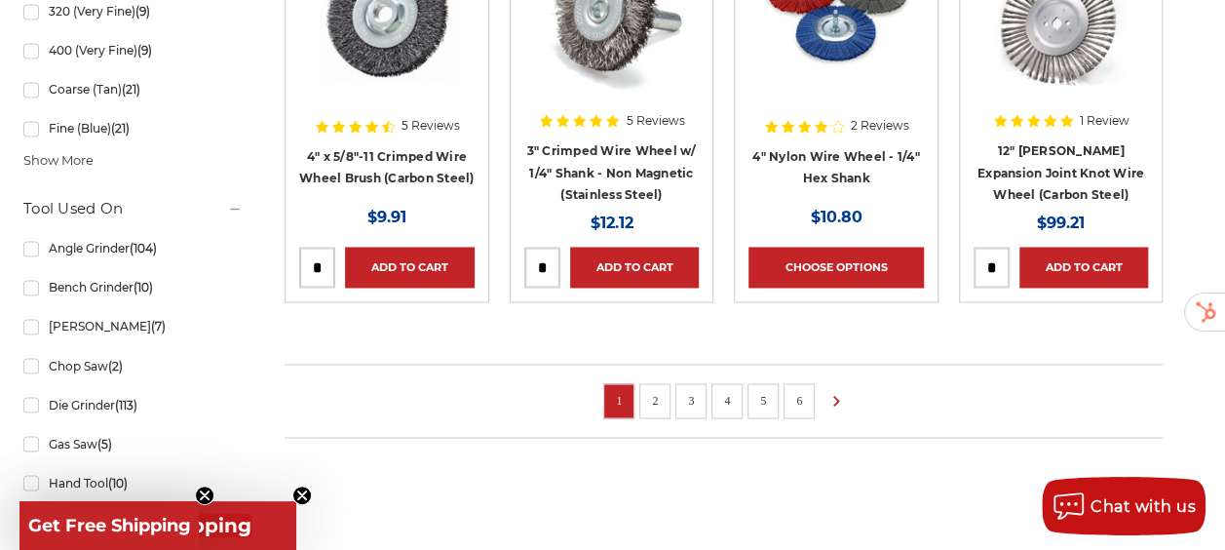
scroll to position [1508, 0]
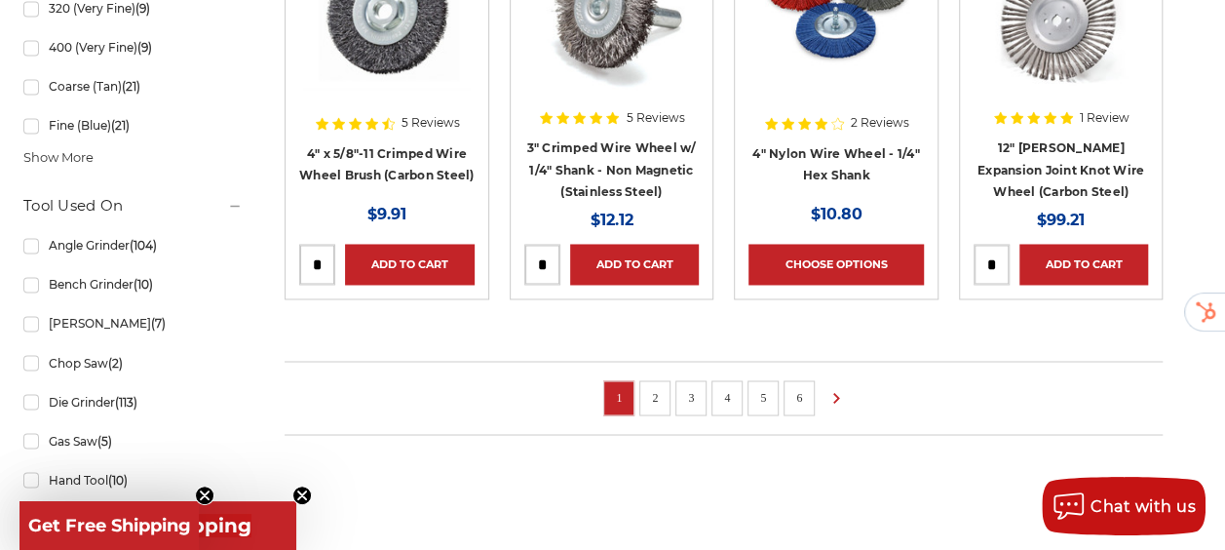
click at [663, 407] on link "2" at bounding box center [654, 396] width 19 height 21
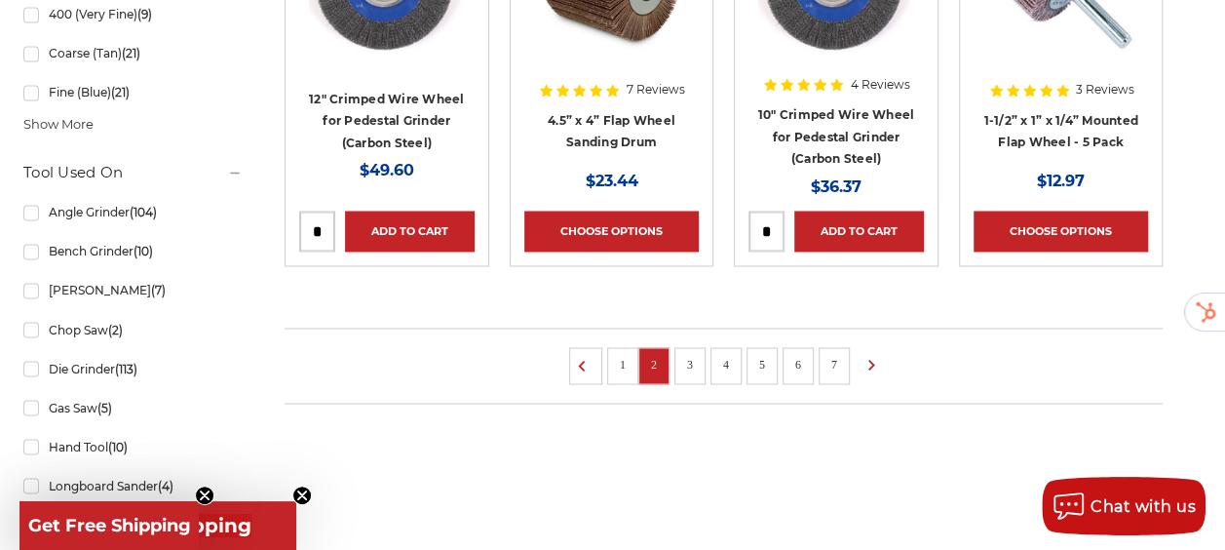
scroll to position [1543, 0]
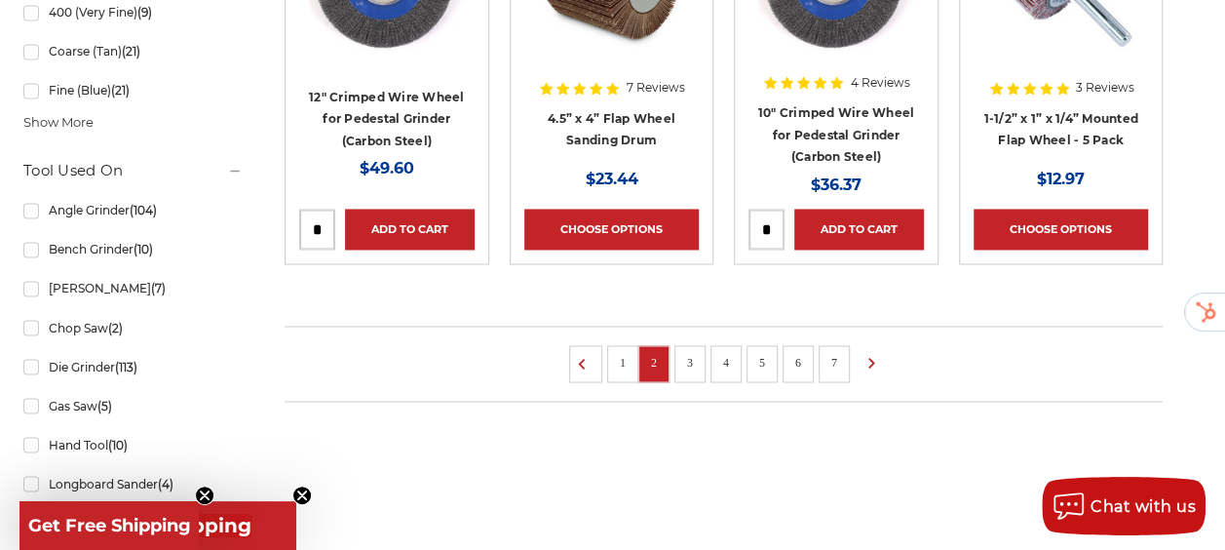
click at [700, 351] on link "3" at bounding box center [689, 361] width 19 height 21
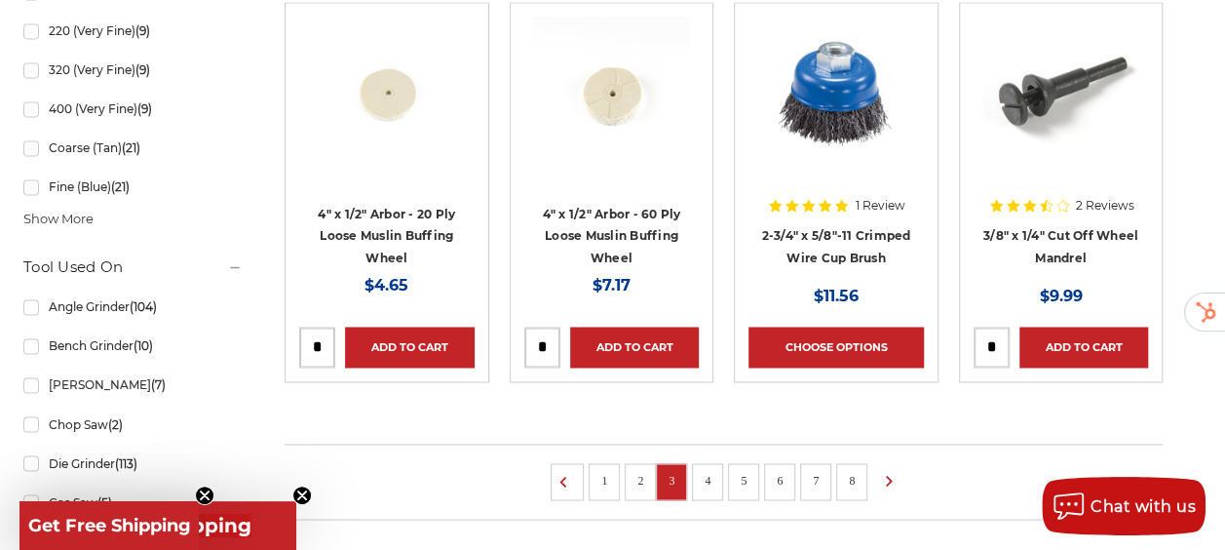
scroll to position [1451, 0]
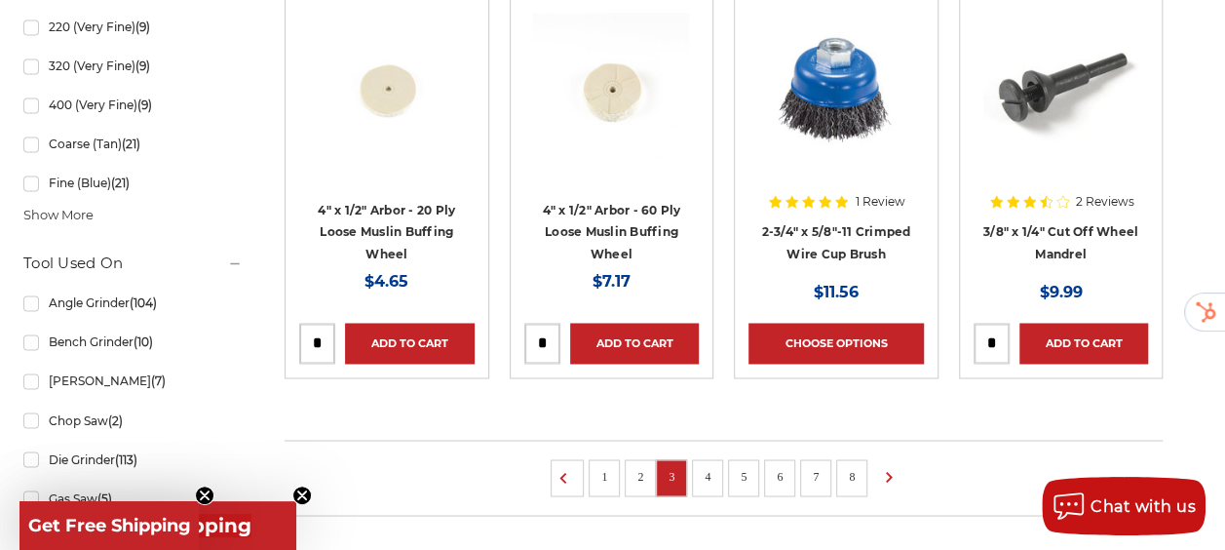
click at [717, 468] on link "4" at bounding box center [707, 475] width 19 height 21
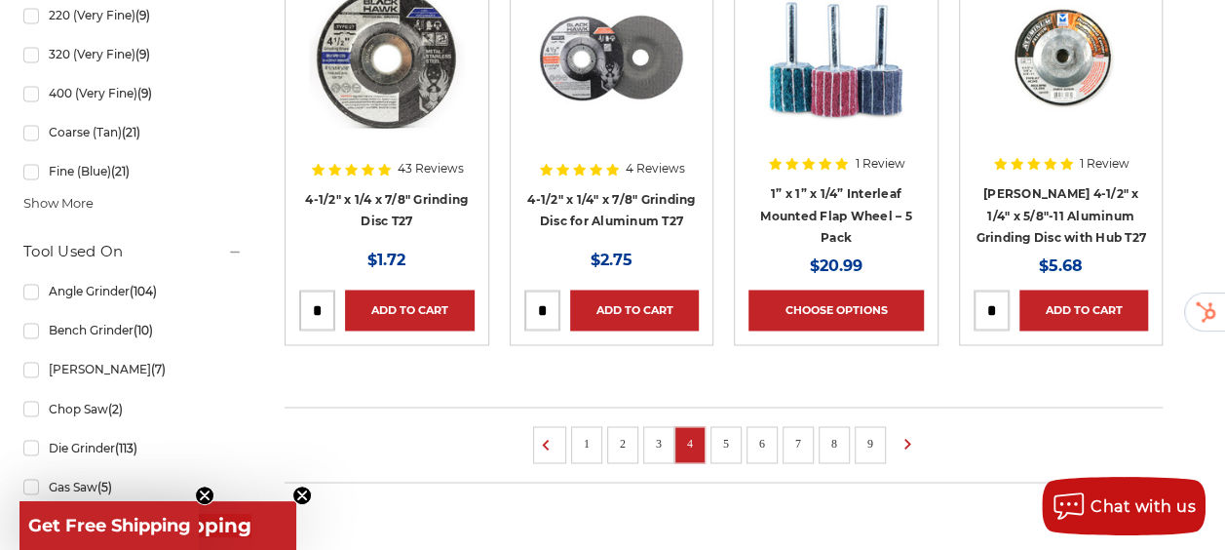
scroll to position [1475, 0]
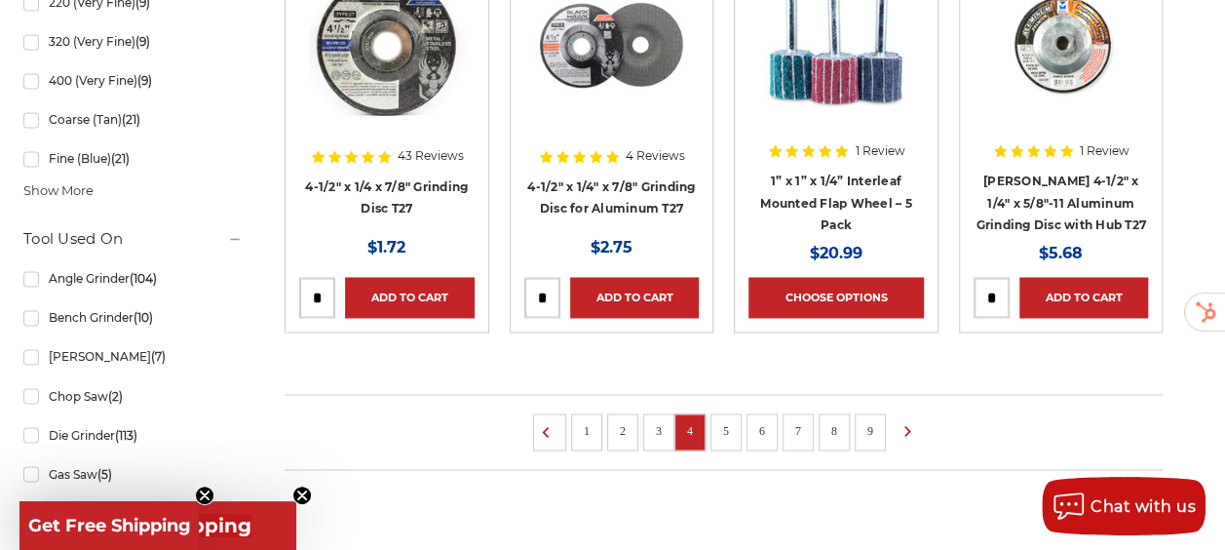
click at [734, 440] on link "5" at bounding box center [725, 429] width 19 height 21
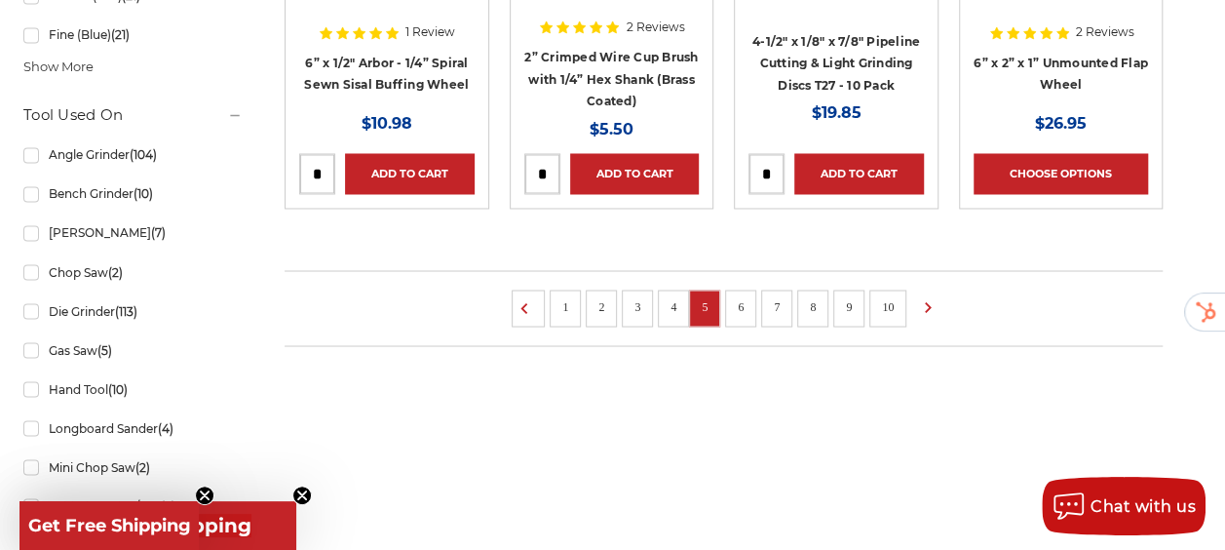
scroll to position [1601, 0]
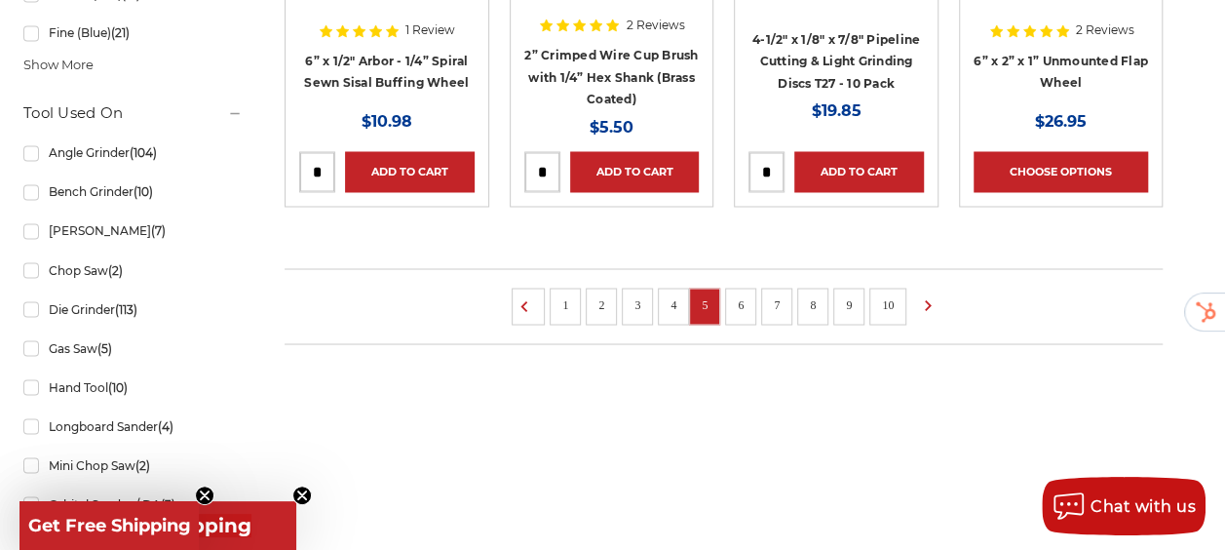
click at [749, 313] on li "6" at bounding box center [740, 305] width 31 height 37
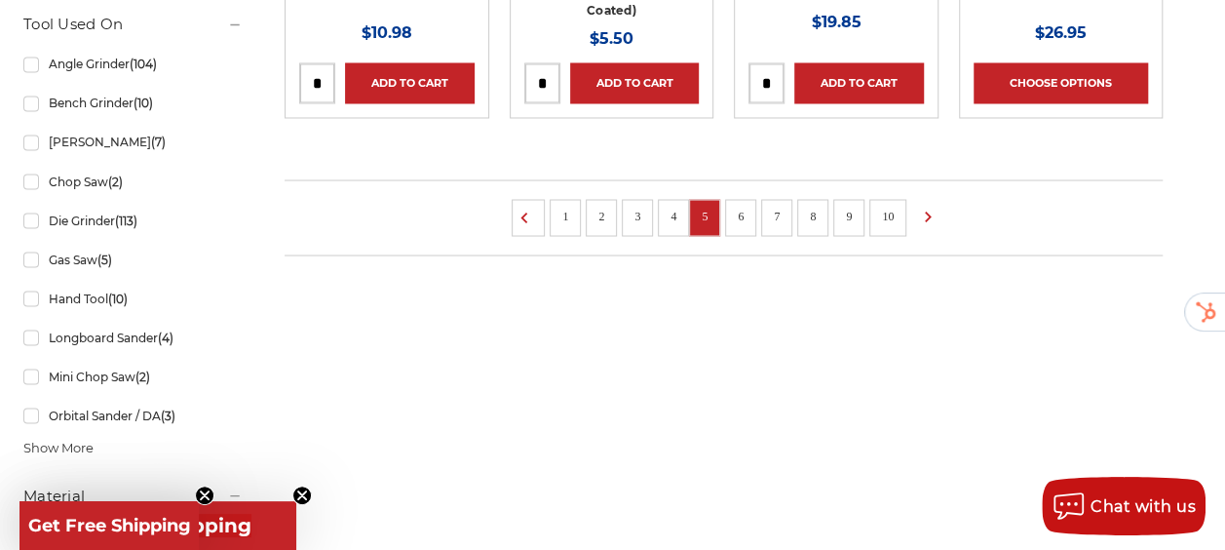
scroll to position [1582, 0]
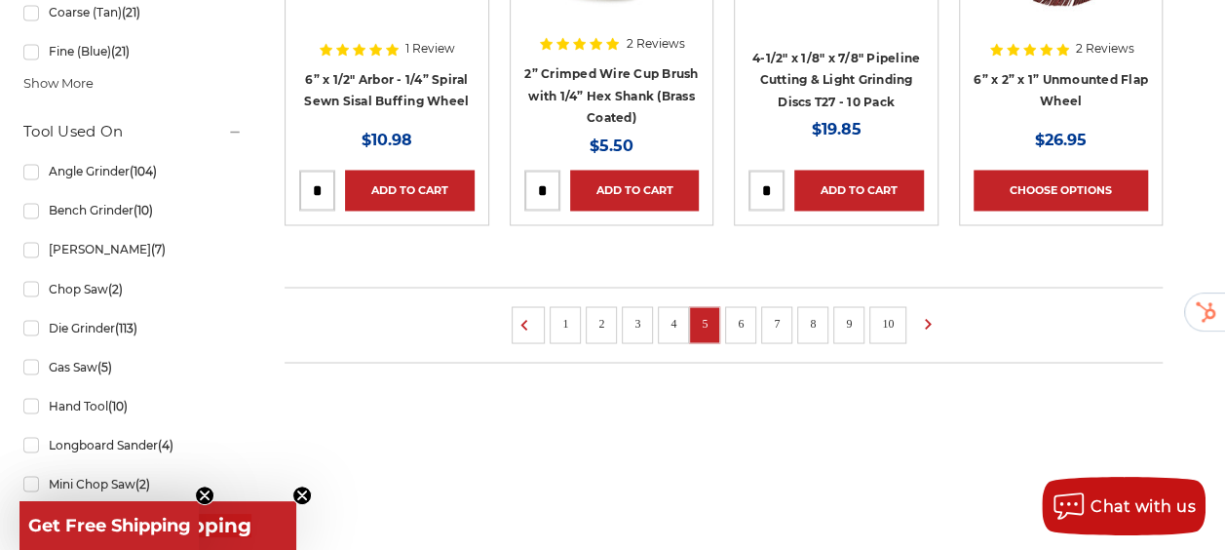
click at [611, 314] on link "2" at bounding box center [600, 322] width 19 height 21
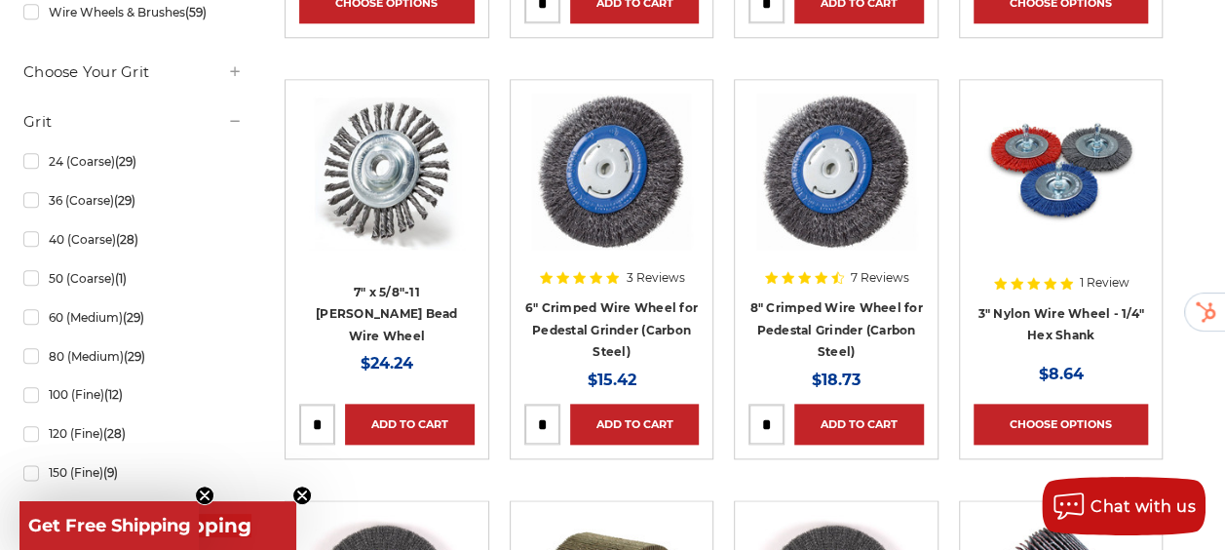
scroll to position [929, 0]
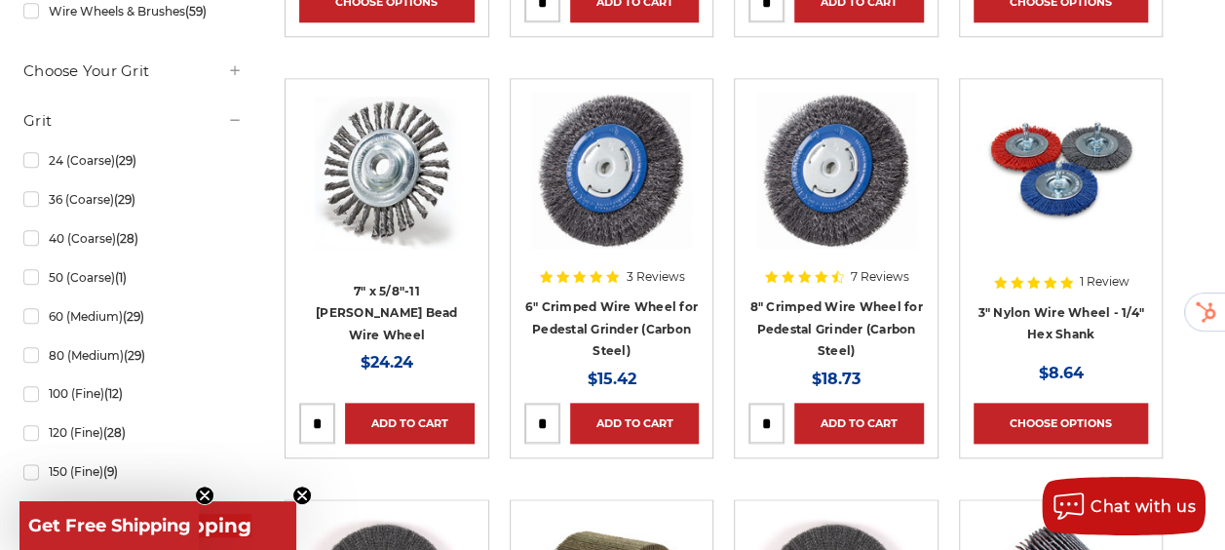
click at [649, 207] on img at bounding box center [611, 171] width 164 height 156
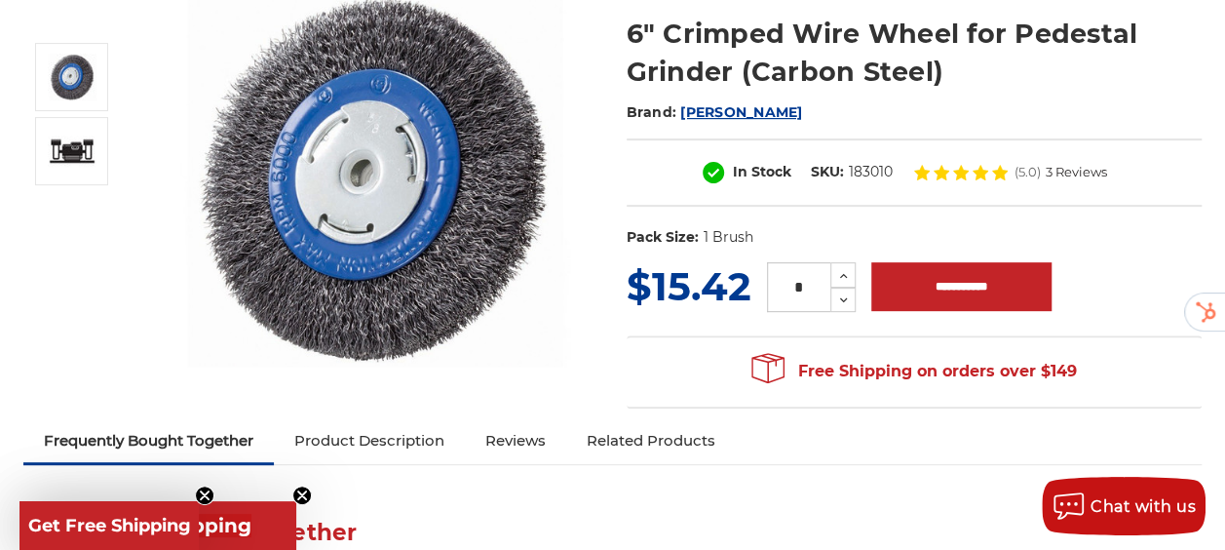
scroll to position [262, 0]
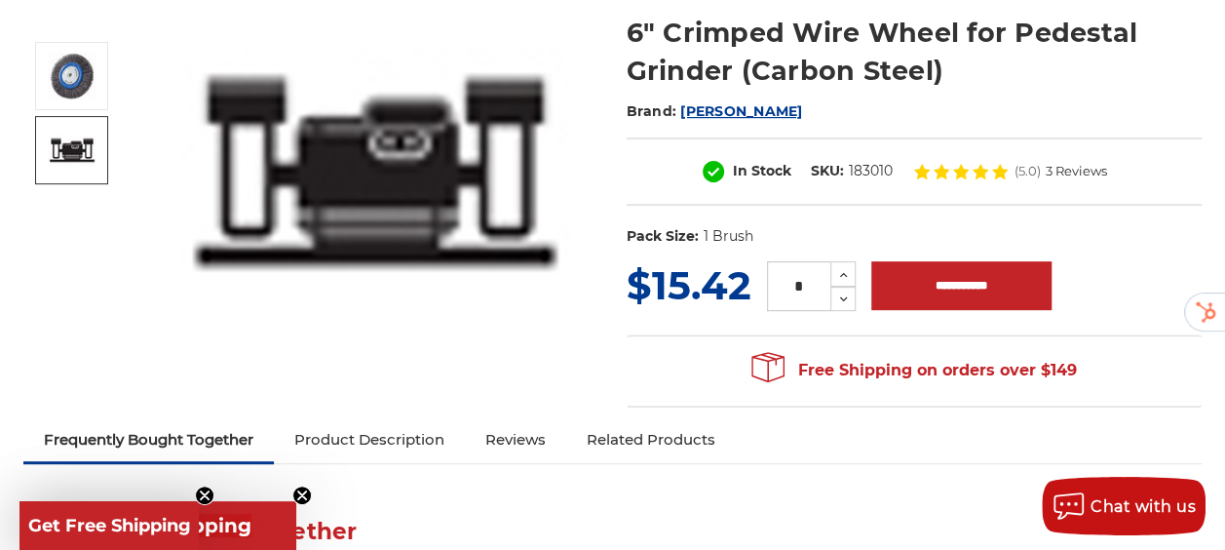
click at [96, 151] on img at bounding box center [72, 149] width 49 height 31
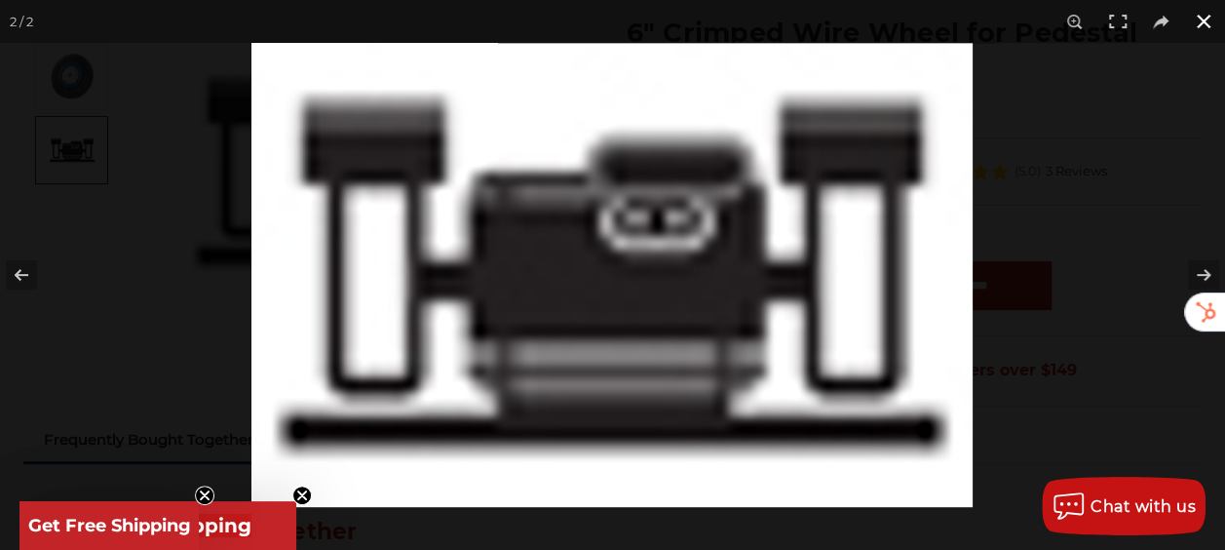
click at [1195, 25] on button at bounding box center [1203, 21] width 43 height 43
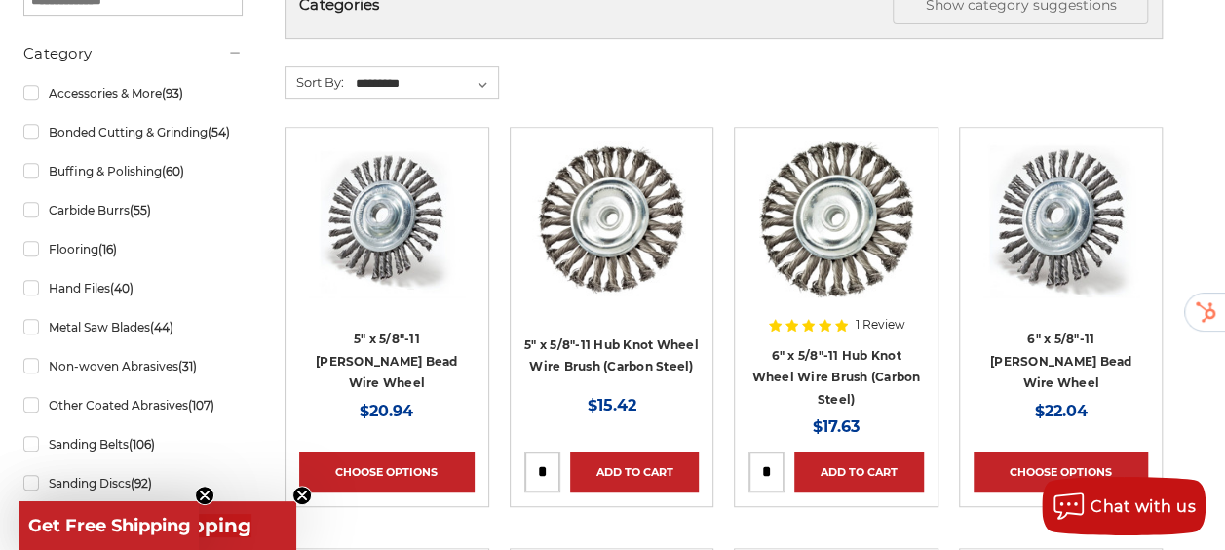
scroll to position [381, 0]
